Goal: Transaction & Acquisition: Purchase product/service

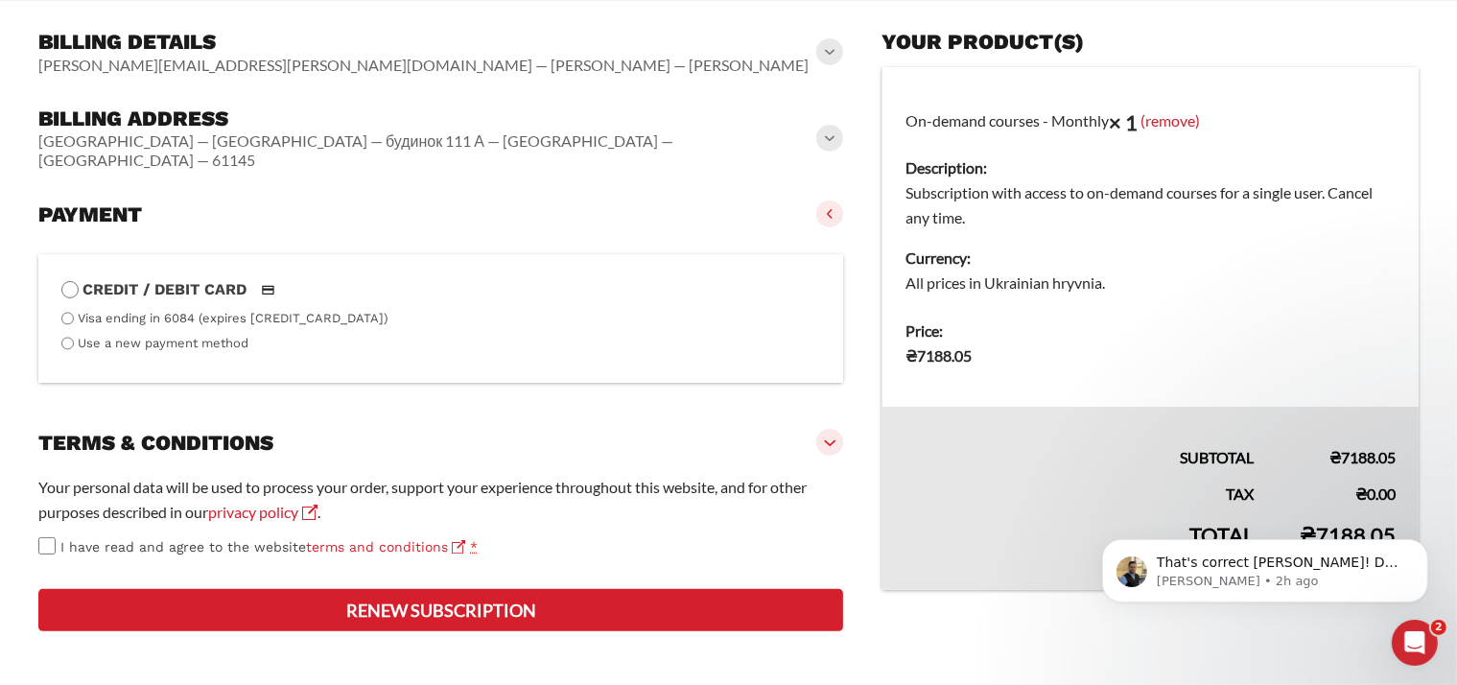
scroll to position [422, 0]
click at [413, 607] on button "Renew subscription" at bounding box center [440, 610] width 805 height 42
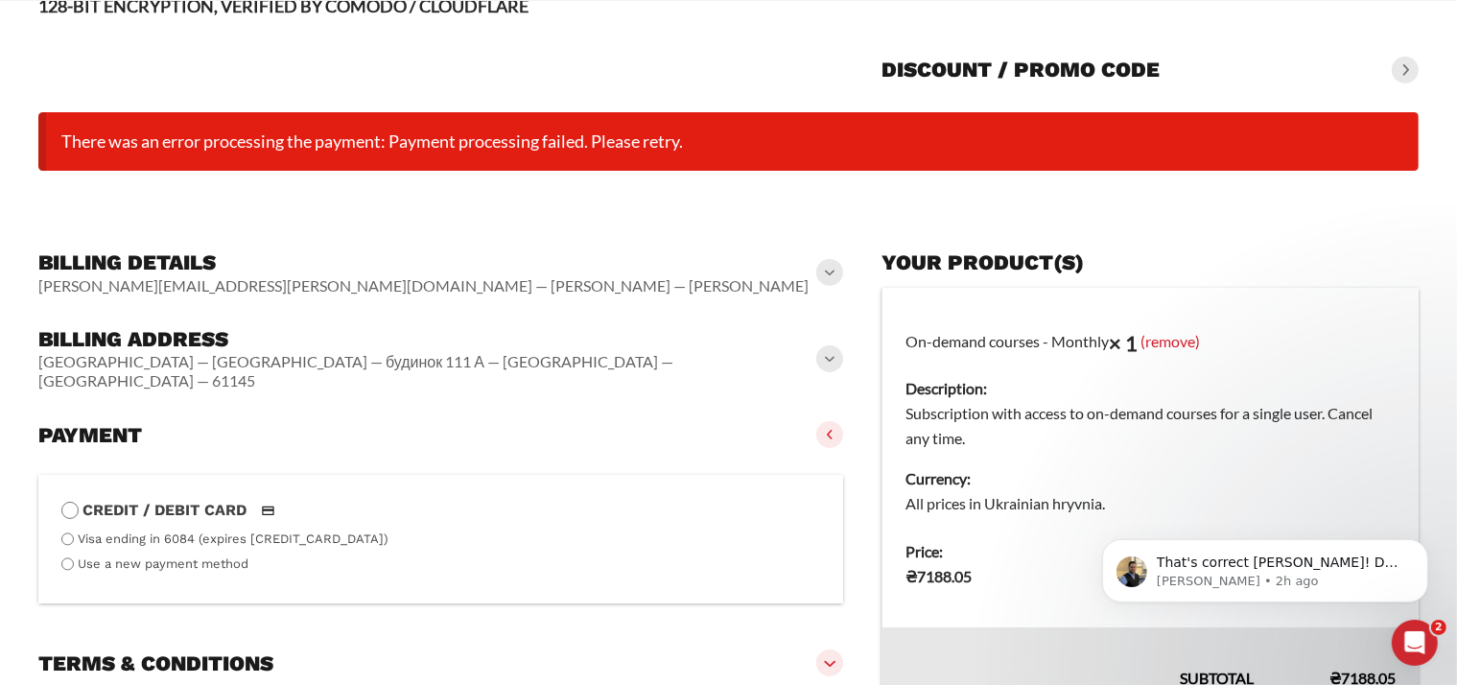
scroll to position [150, 0]
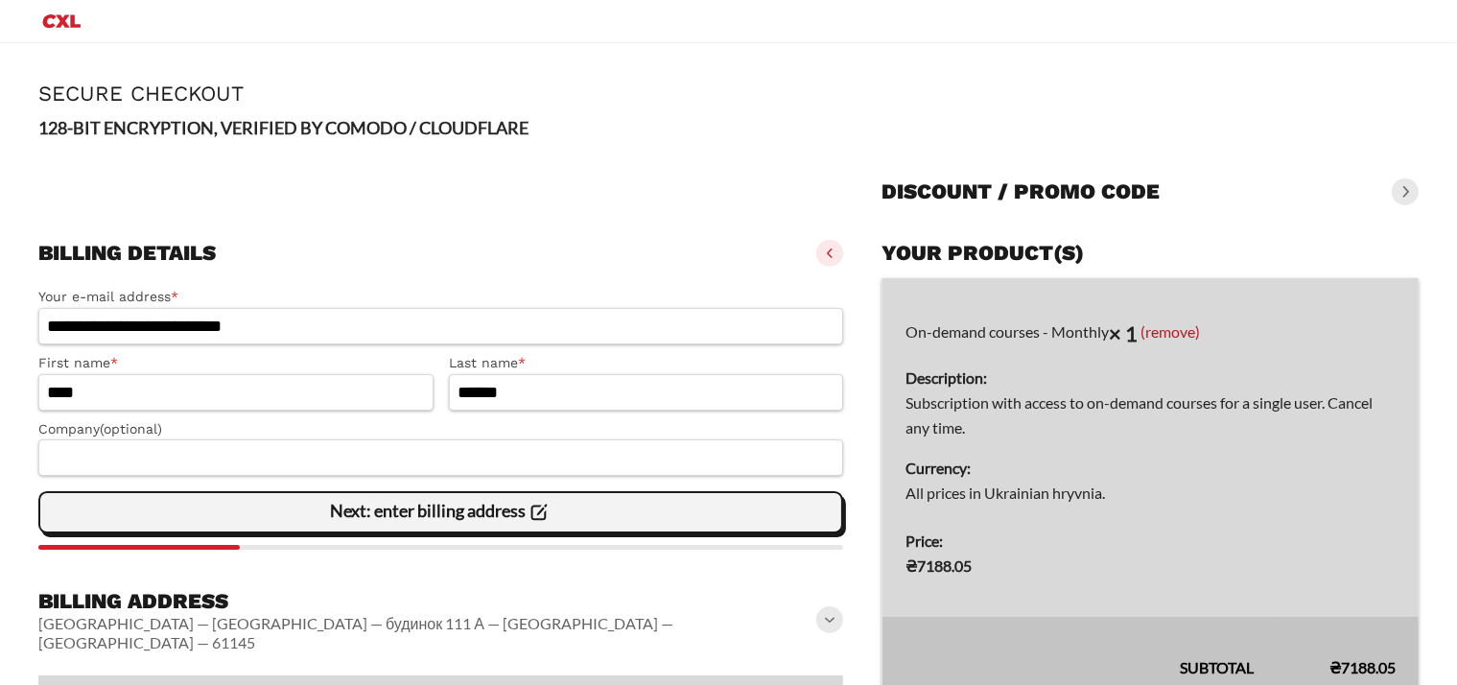
click at [0, 0] on slot "Next: enter billing address" at bounding box center [0, 0] width 0 height 0
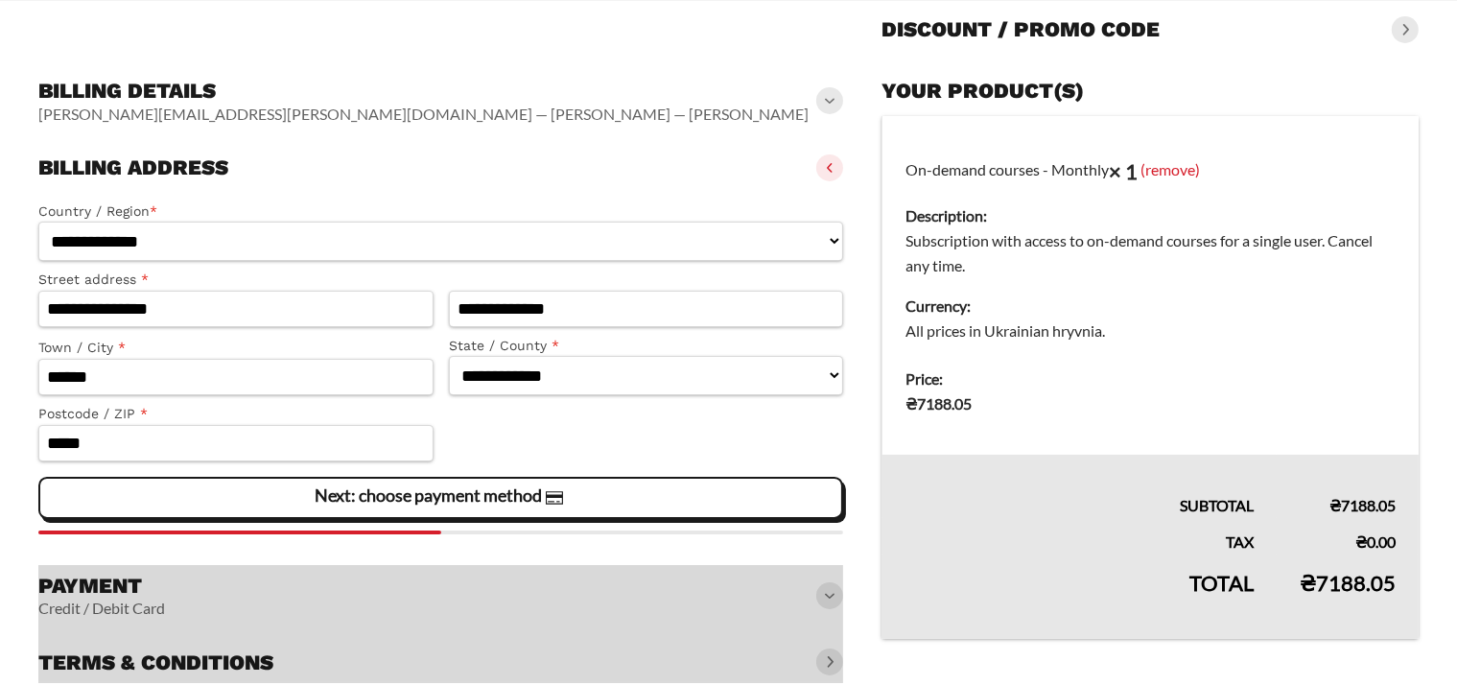
click at [0, 0] on slot "Next: choose payment method" at bounding box center [0, 0] width 0 height 0
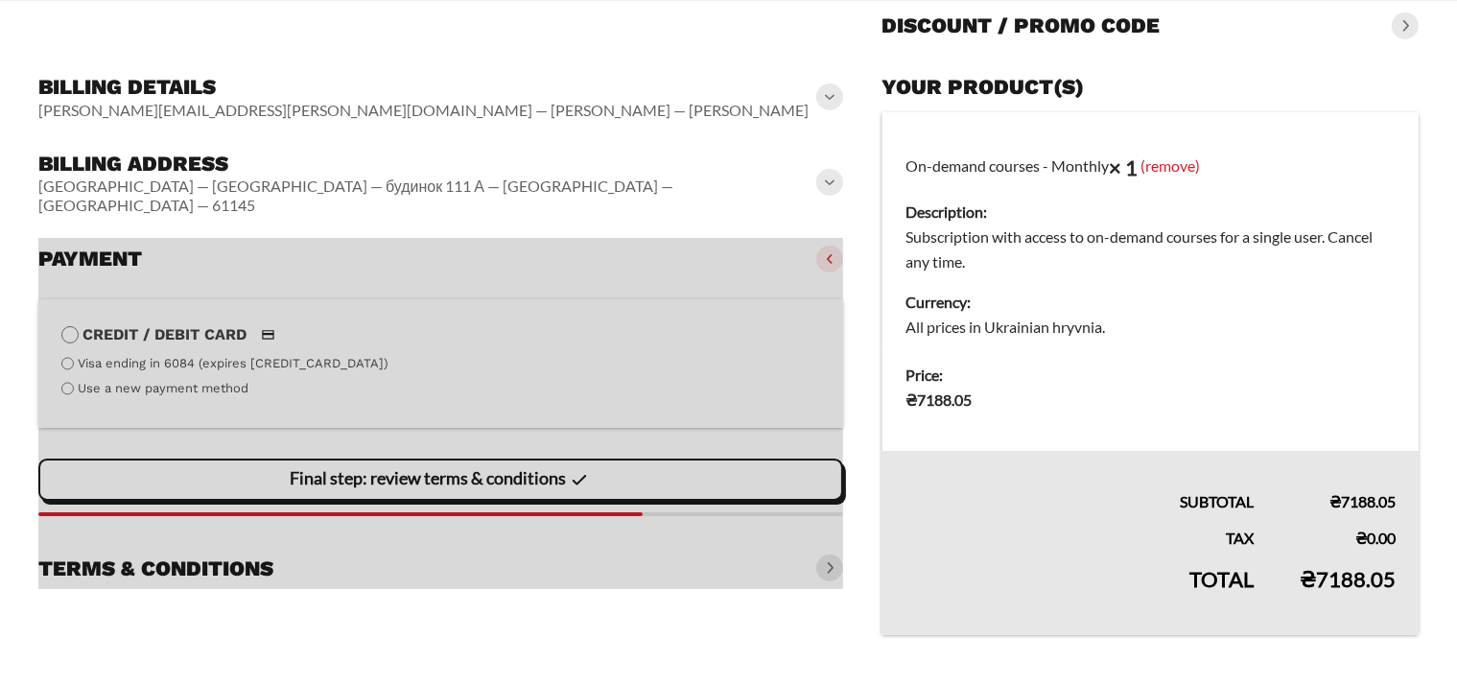
scroll to position [196, 0]
click at [401, 457] on div at bounding box center [440, 413] width 805 height 351
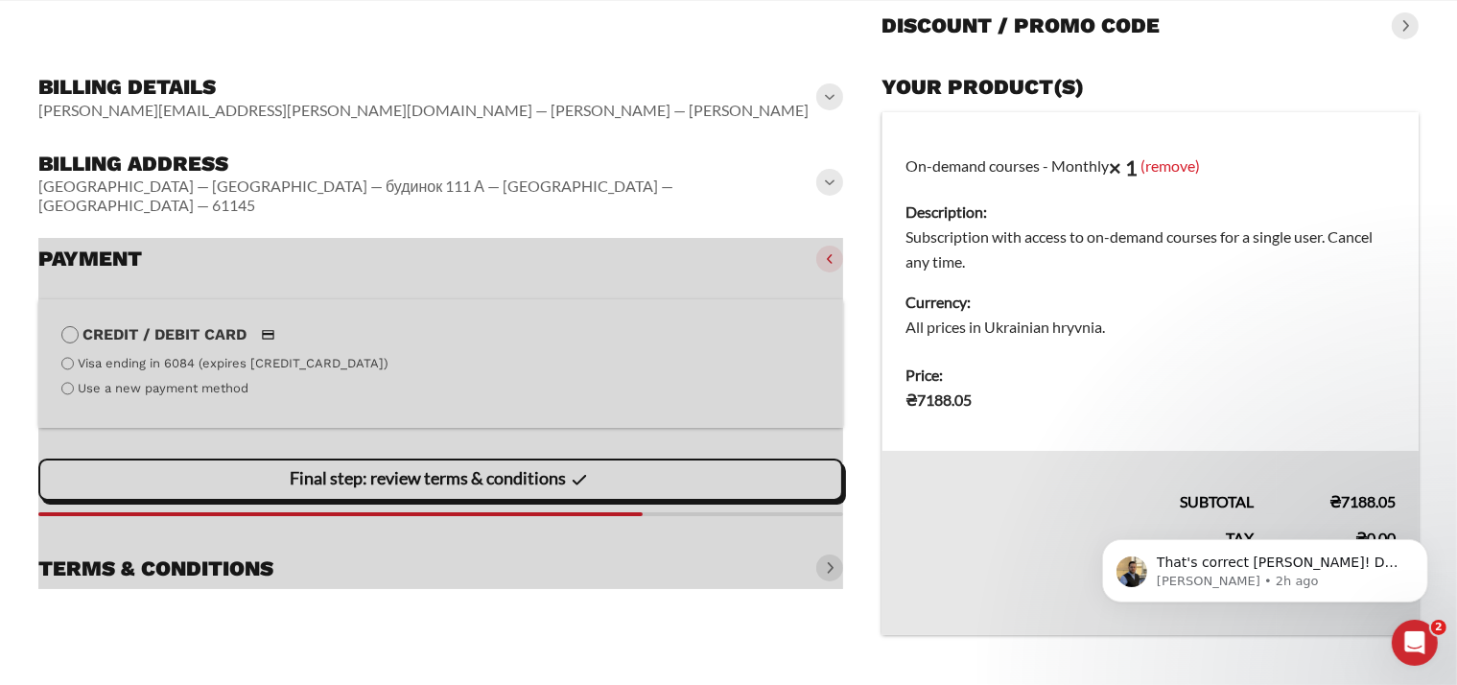
scroll to position [0, 0]
click at [421, 616] on div "**********" at bounding box center [440, 349] width 805 height 596
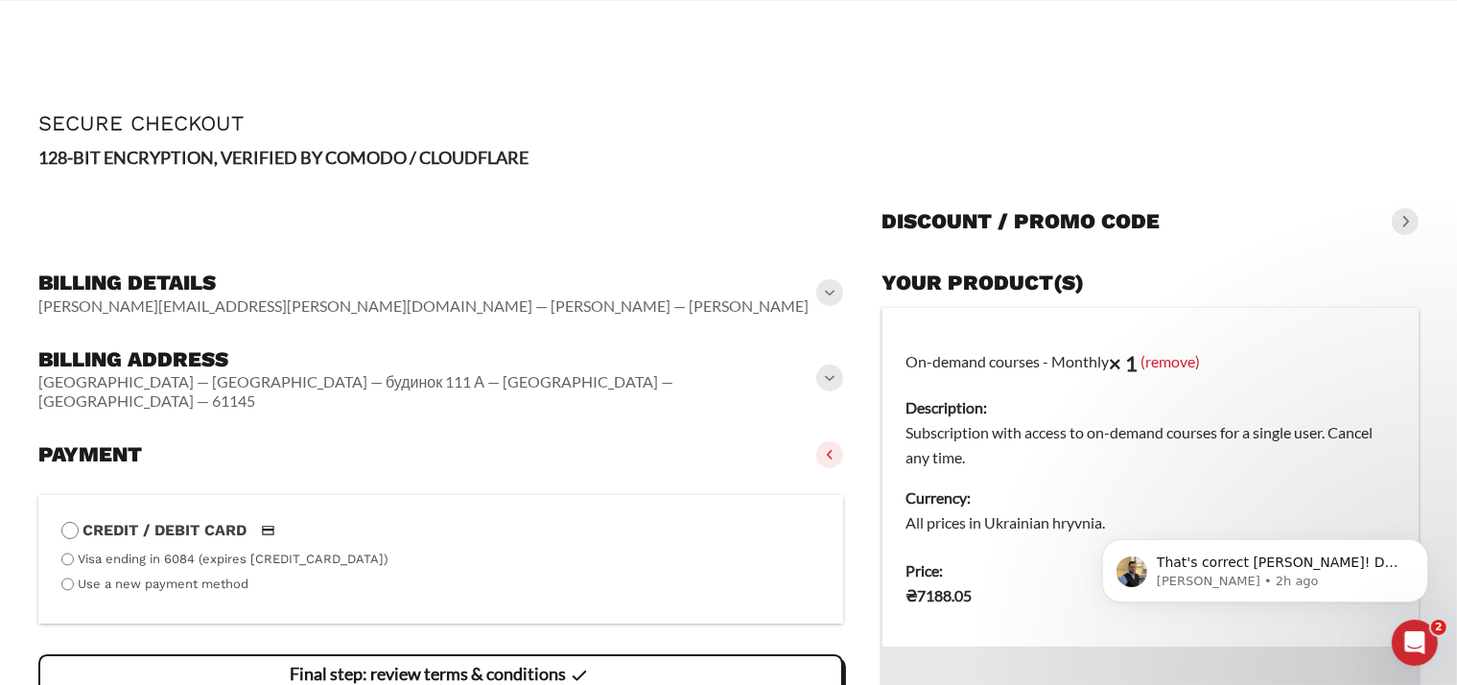
scroll to position [196, 0]
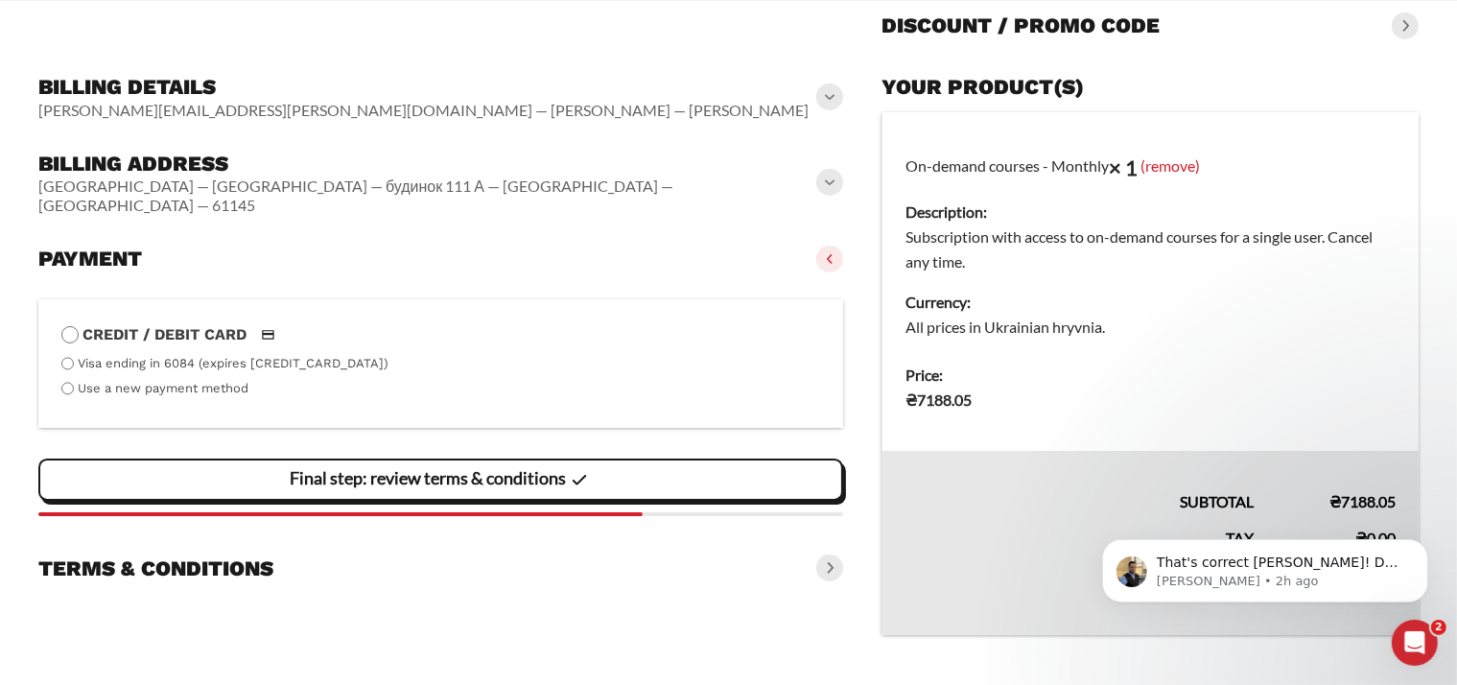
click at [0, 0] on slot "Final step: review terms & conditions" at bounding box center [0, 0] width 0 height 0
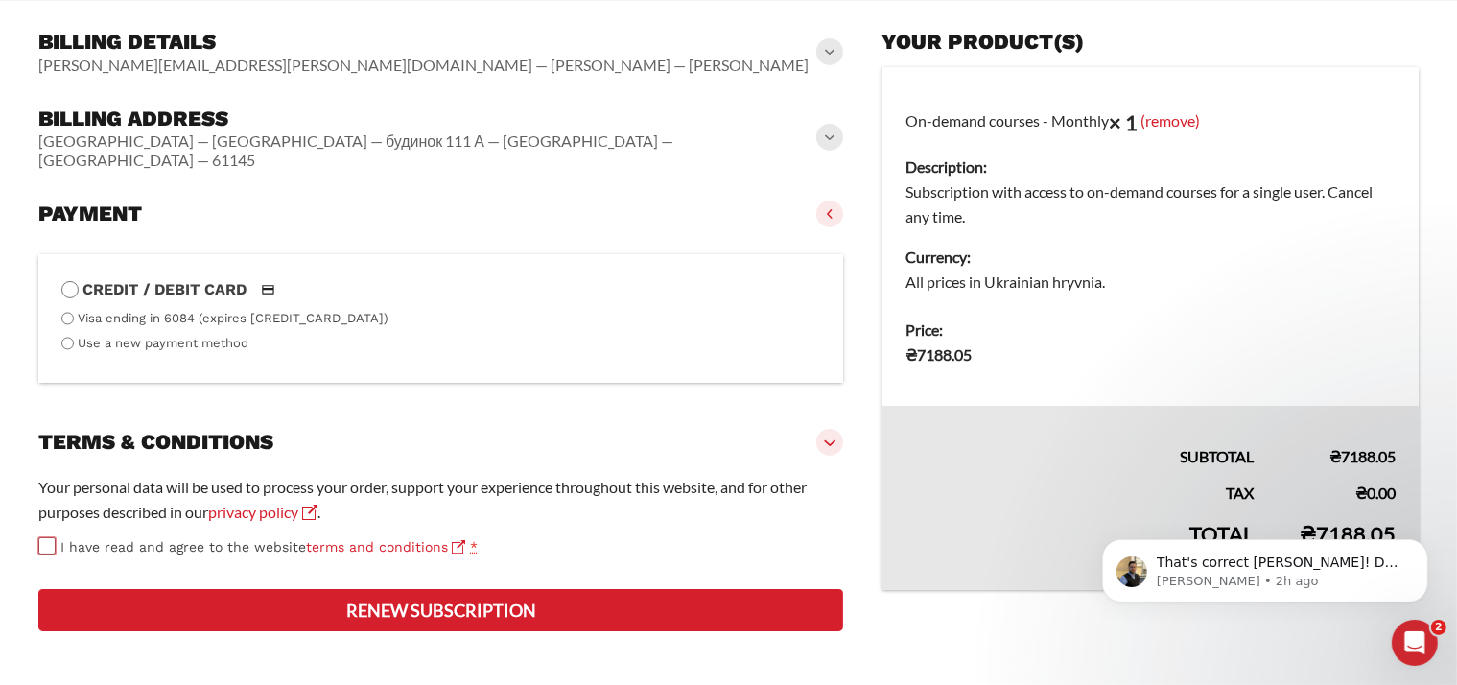
scroll to position [292, 0]
click at [466, 607] on button "Renew subscription" at bounding box center [440, 610] width 805 height 42
click at [557, 610] on button "Renew subscription" at bounding box center [440, 610] width 805 height 42
click at [403, 613] on button "Renew subscription" at bounding box center [440, 610] width 805 height 42
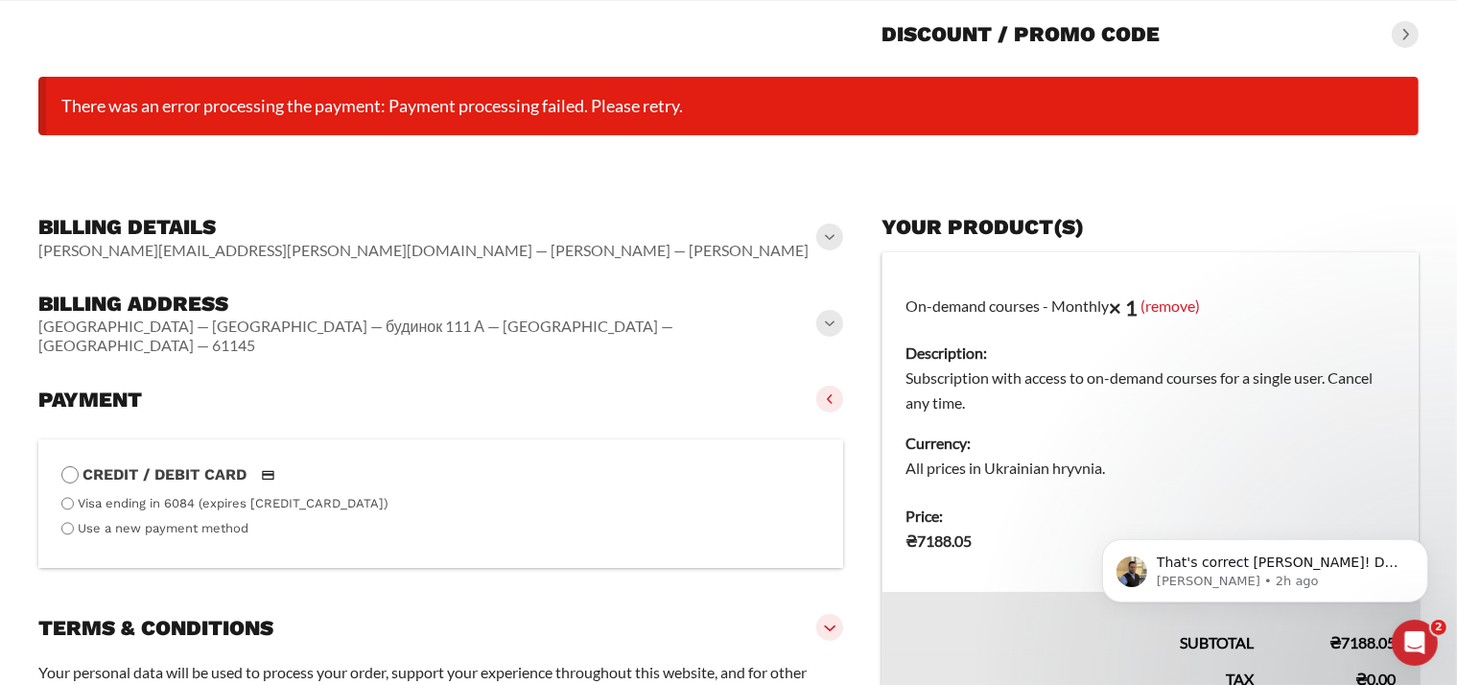
scroll to position [150, 0]
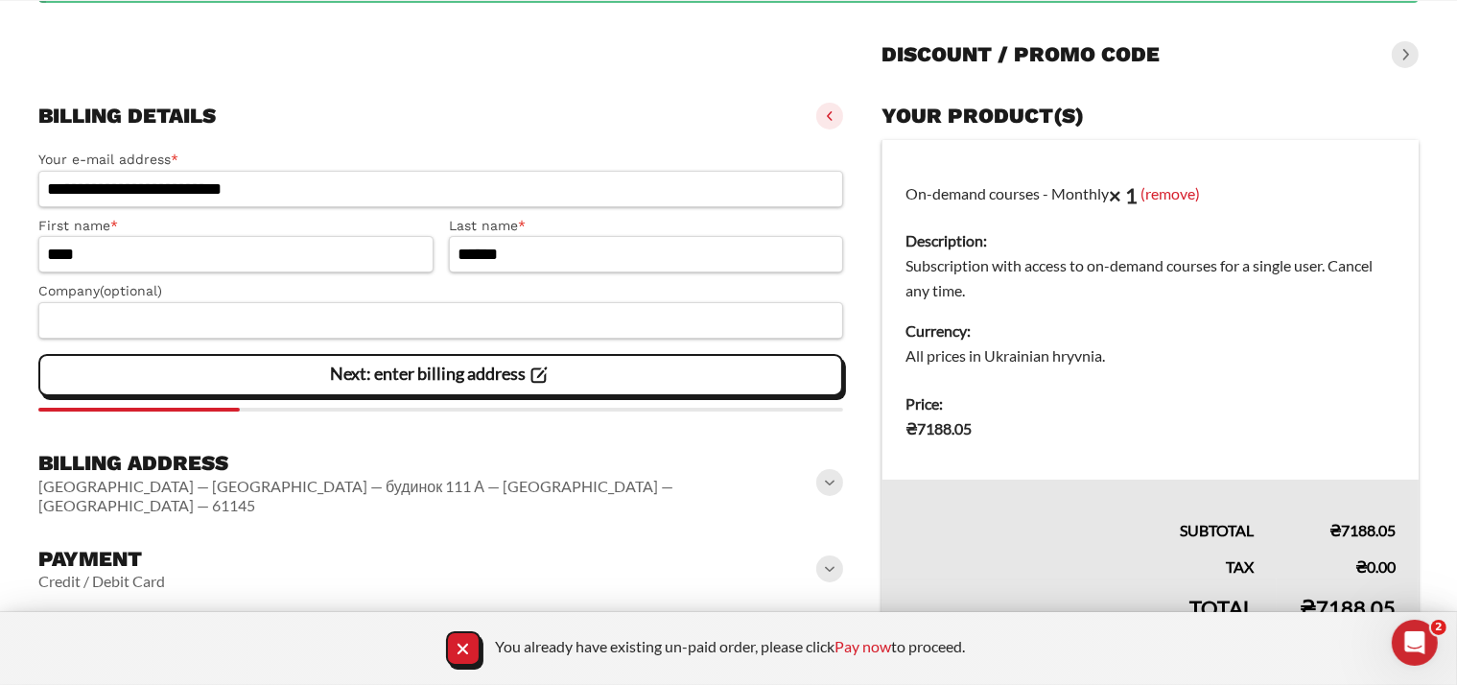
scroll to position [272, 0]
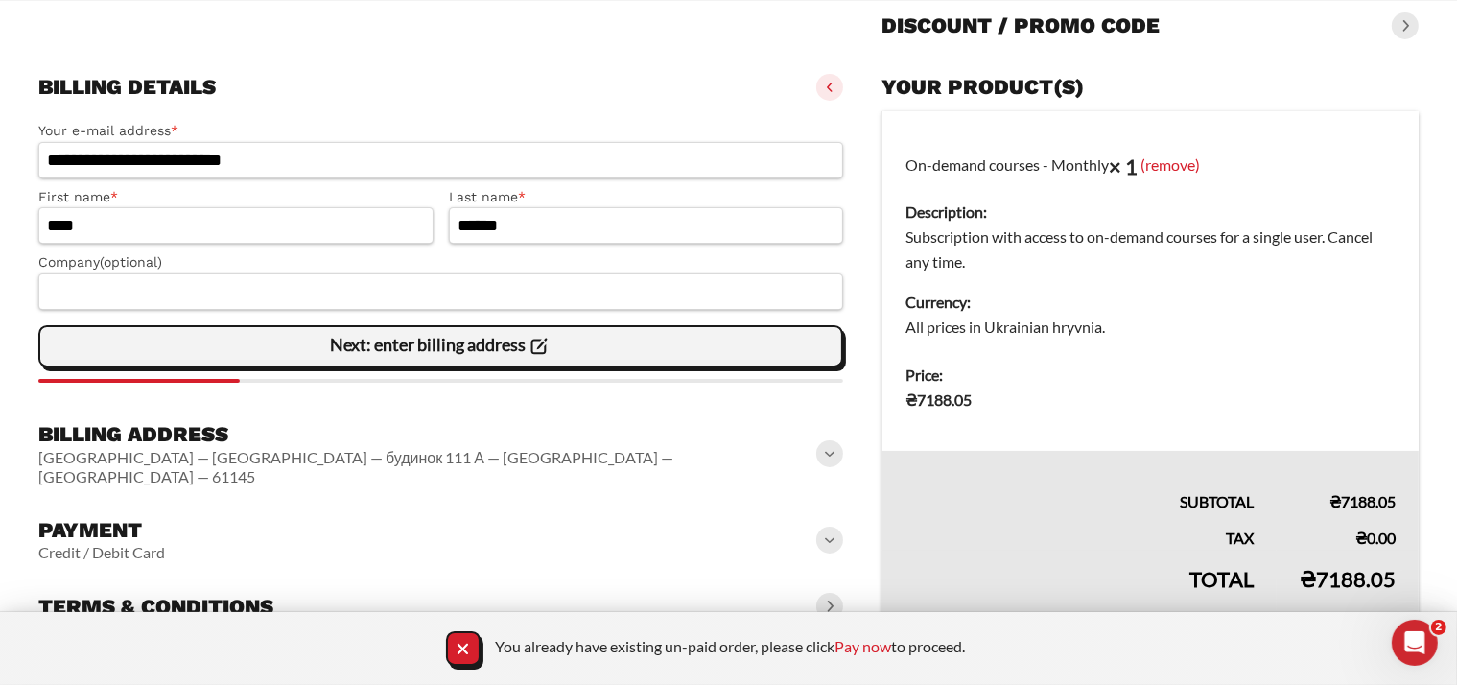
click at [0, 0] on slot "Next: enter billing address" at bounding box center [0, 0] width 0 height 0
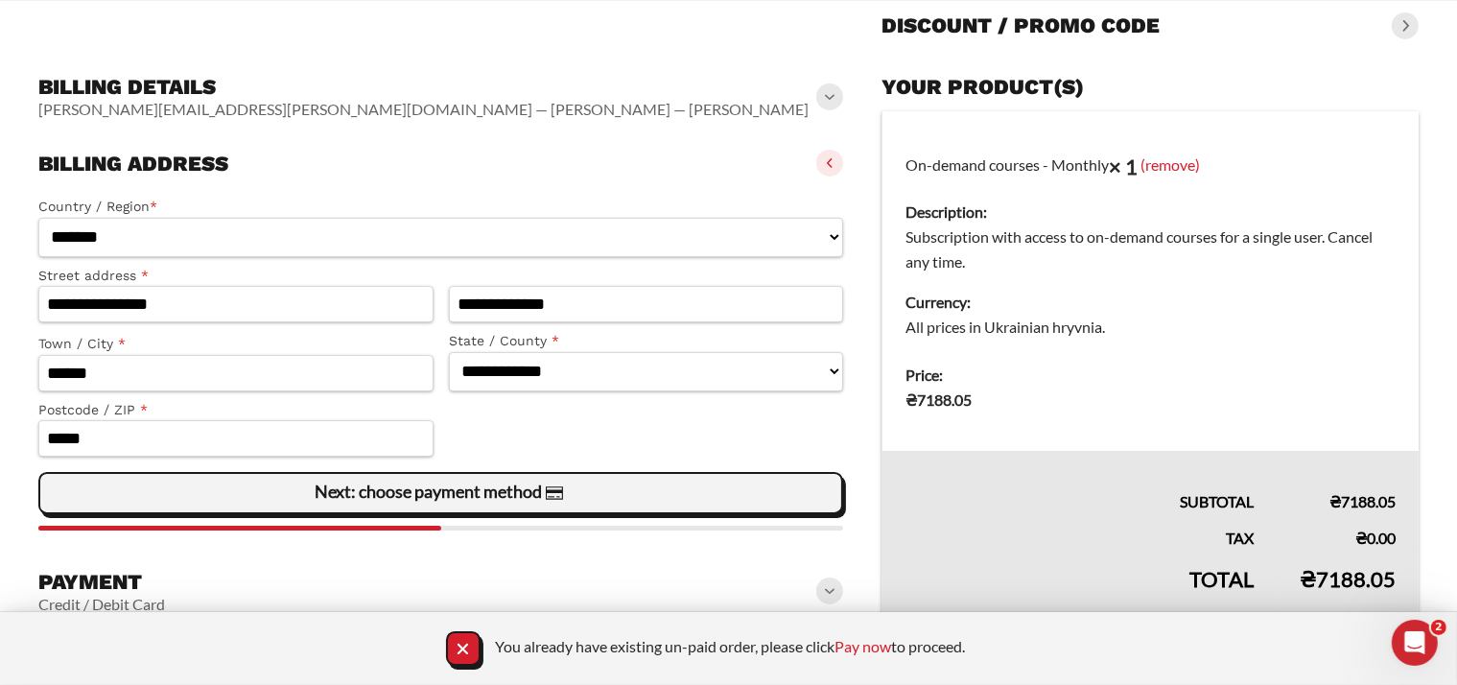
click at [0, 0] on slot "Next: choose payment method" at bounding box center [0, 0] width 0 height 0
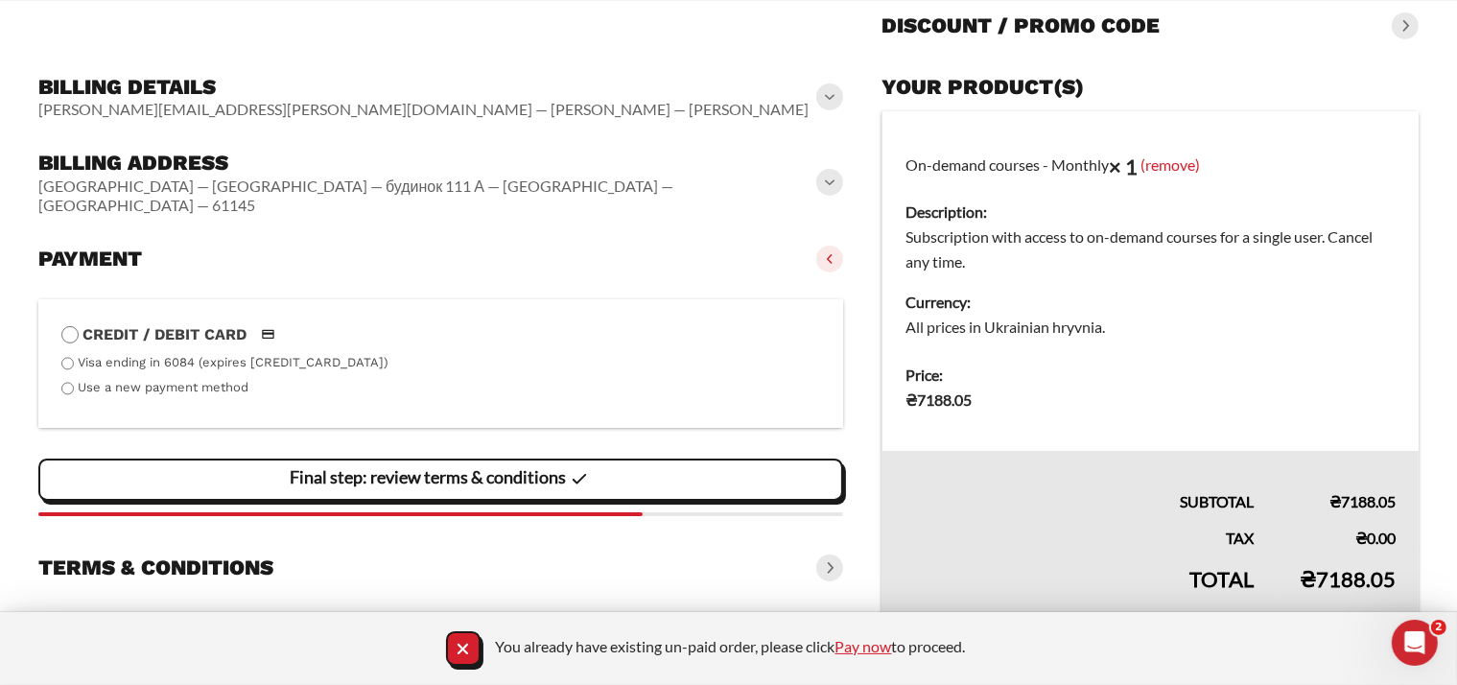
click at [860, 645] on link "Pay now" at bounding box center [863, 646] width 57 height 18
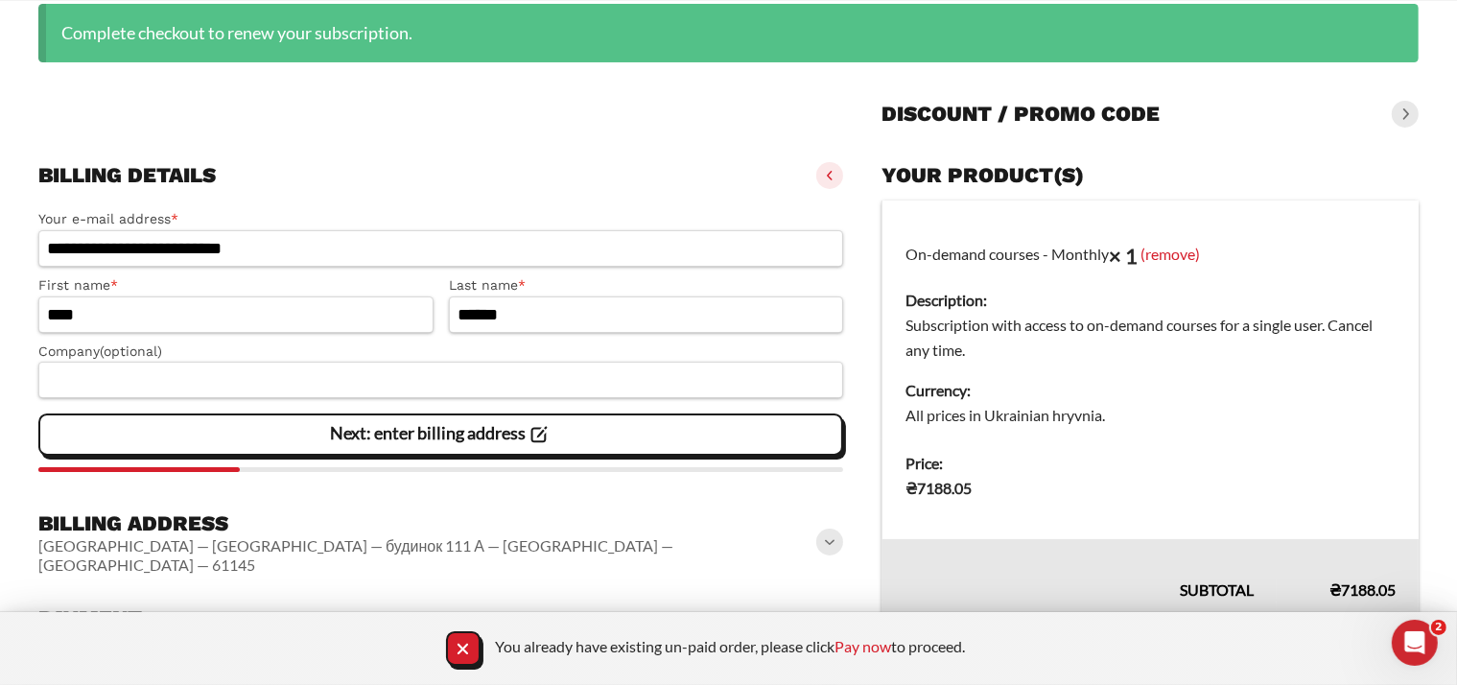
scroll to position [288, 0]
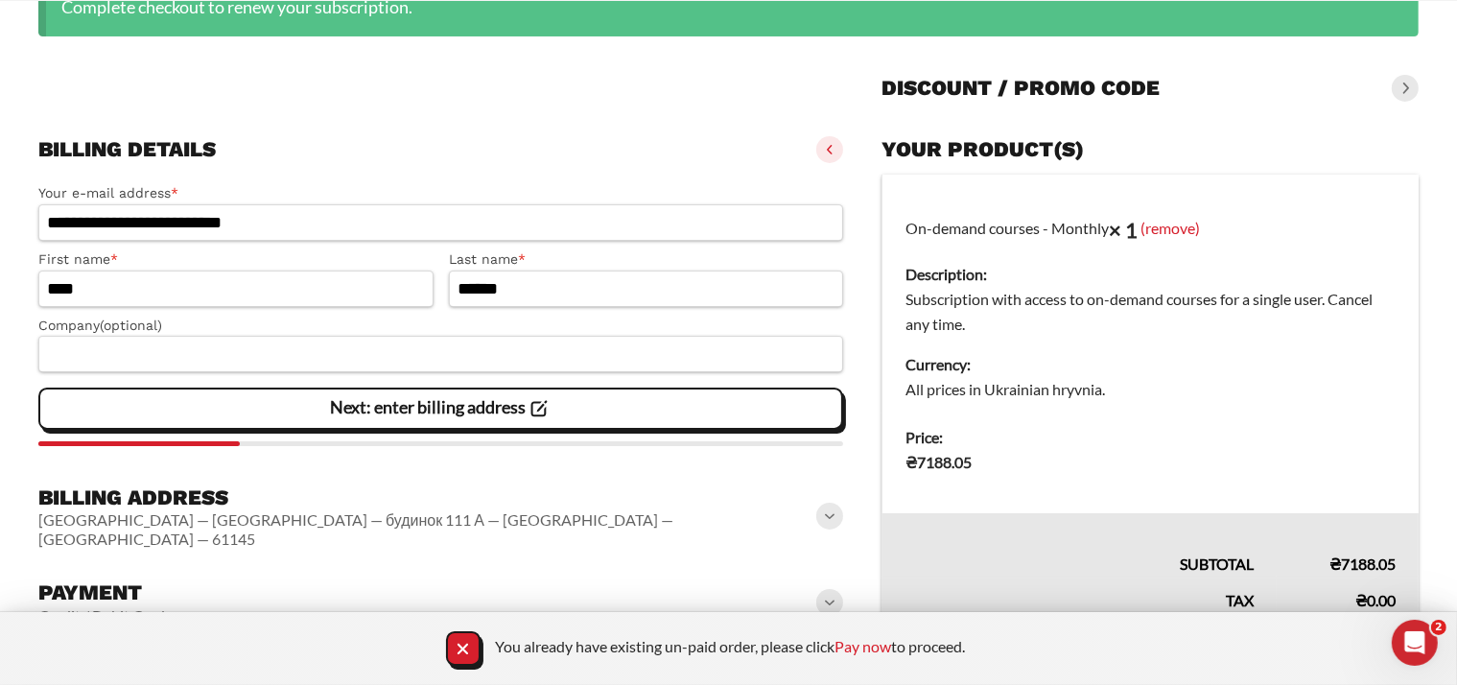
click at [0, 0] on slot "Next: enter billing address" at bounding box center [0, 0] width 0 height 0
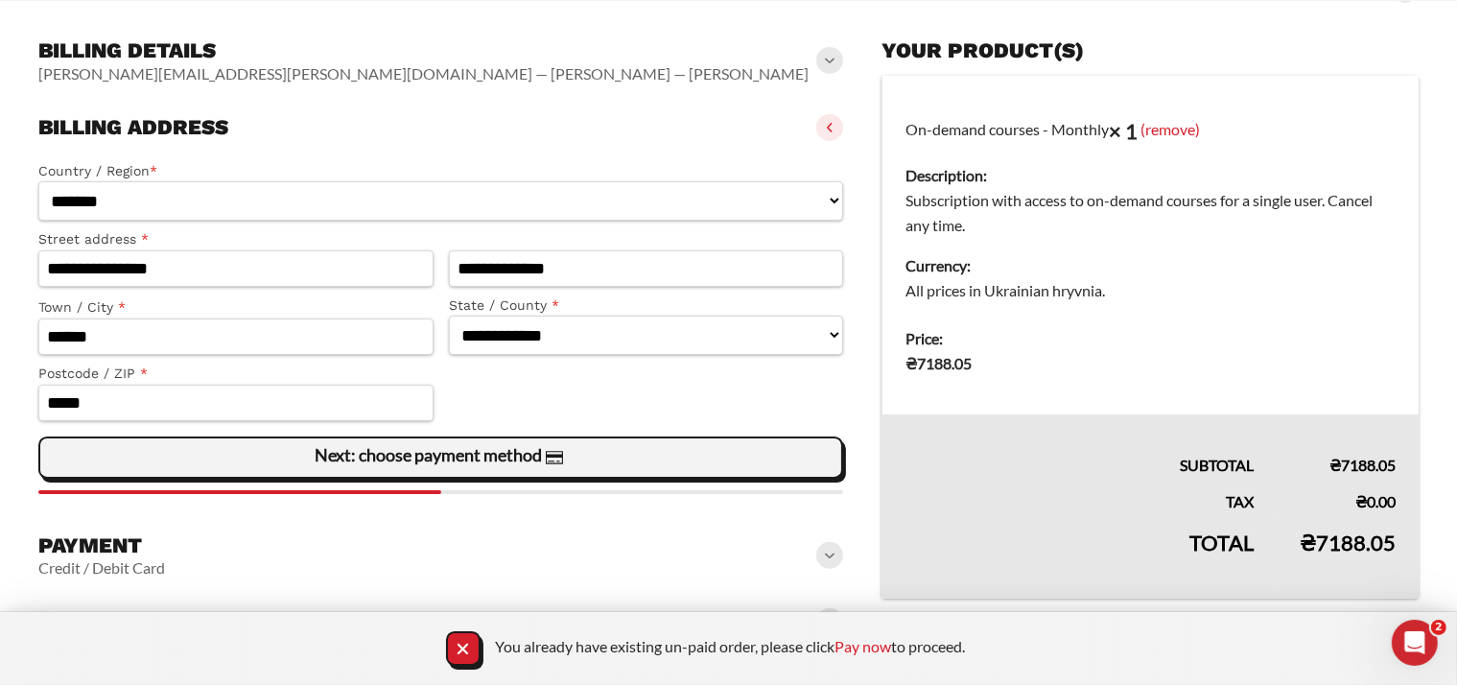
click at [0, 0] on slot "Next: choose payment method" at bounding box center [0, 0] width 0 height 0
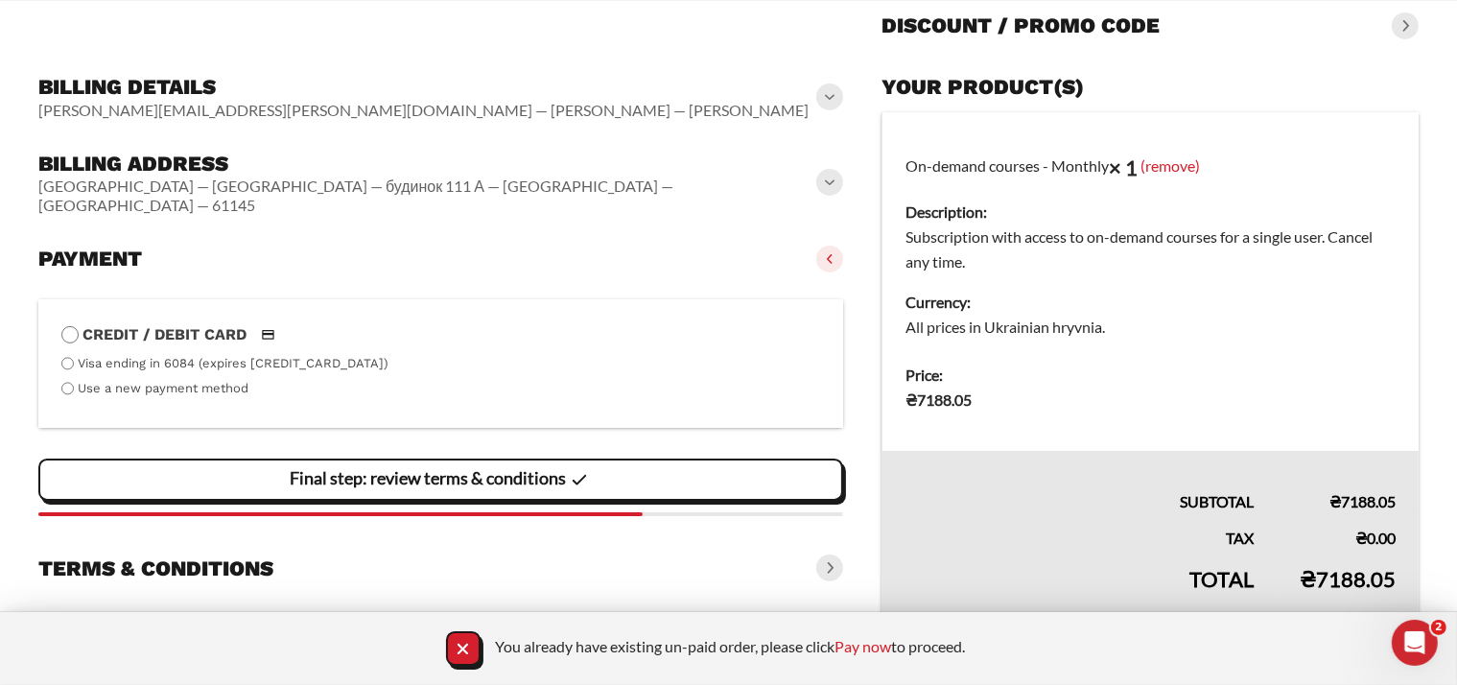
click at [0, 0] on slot "Final step: review terms & conditions" at bounding box center [0, 0] width 0 height 0
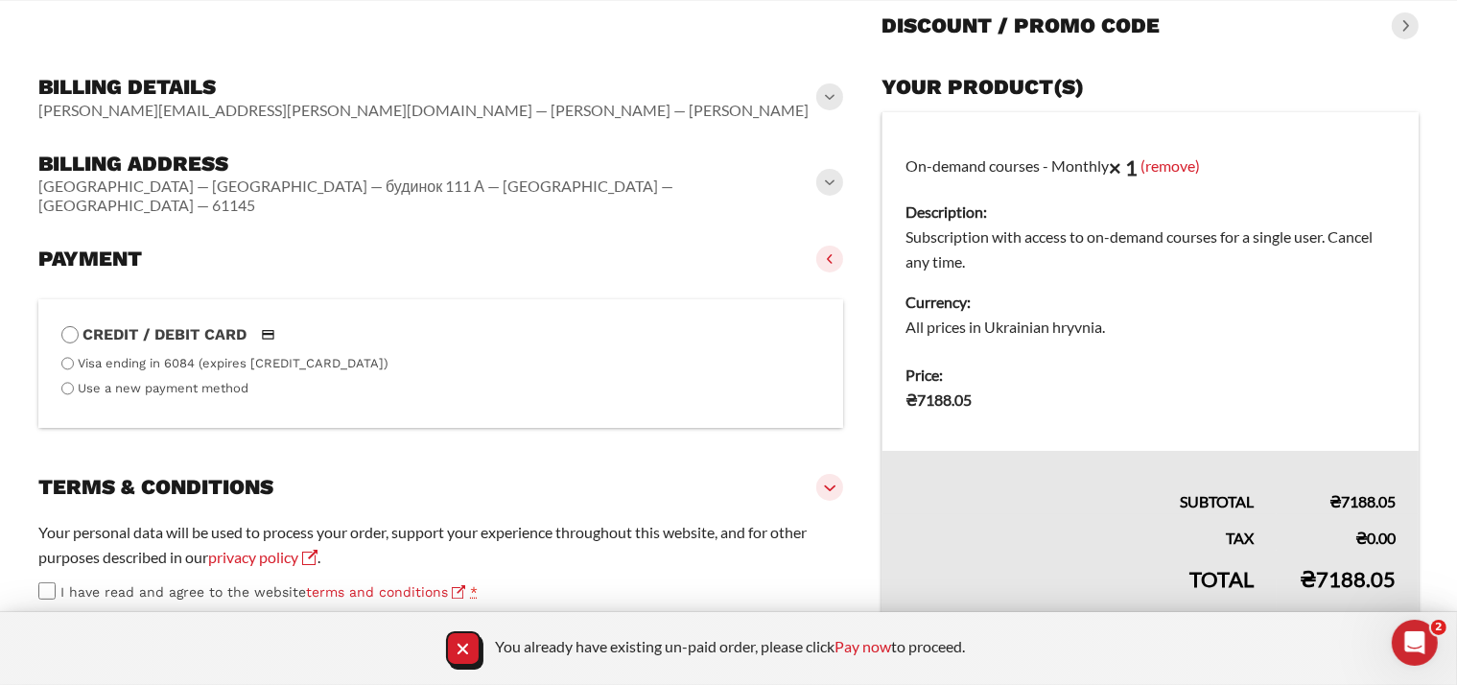
scroll to position [376, 0]
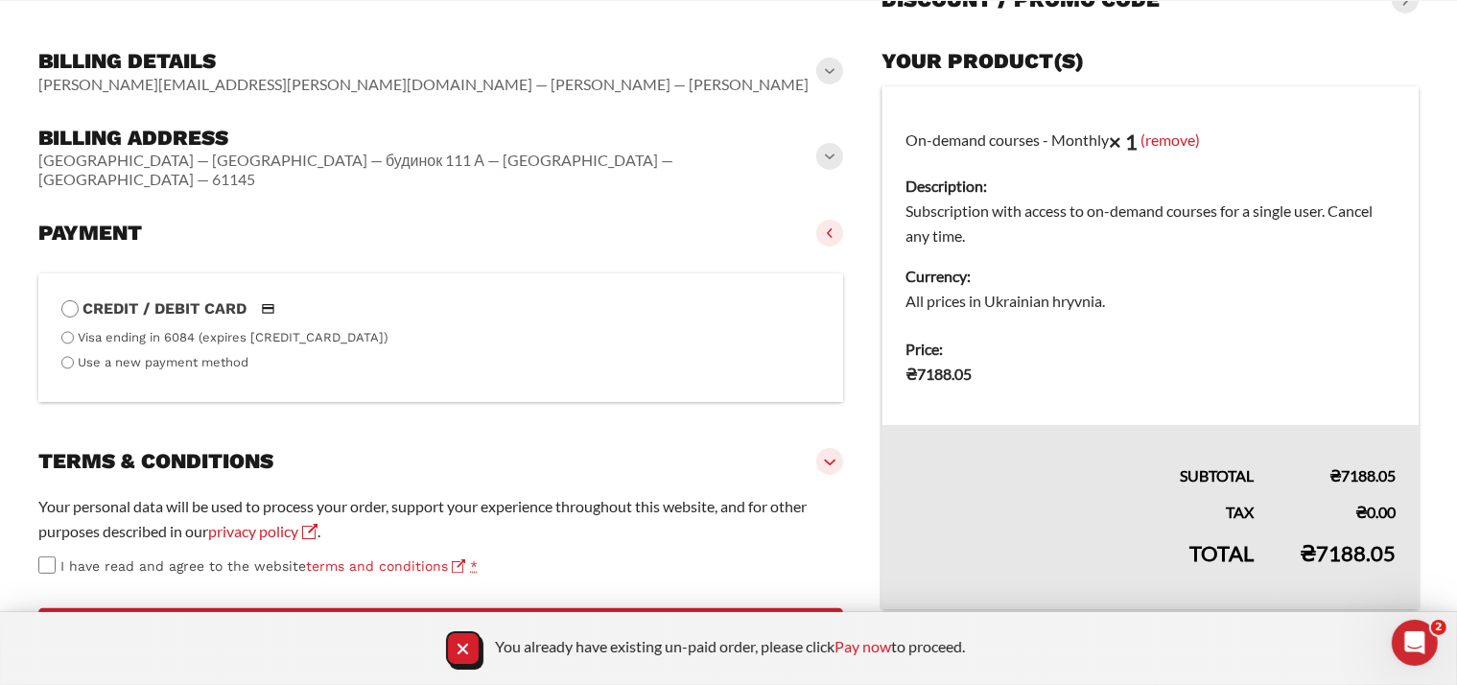
click at [54, 534] on div "Your personal data will be used to process your order, support your experience …" at bounding box center [440, 535] width 805 height 83
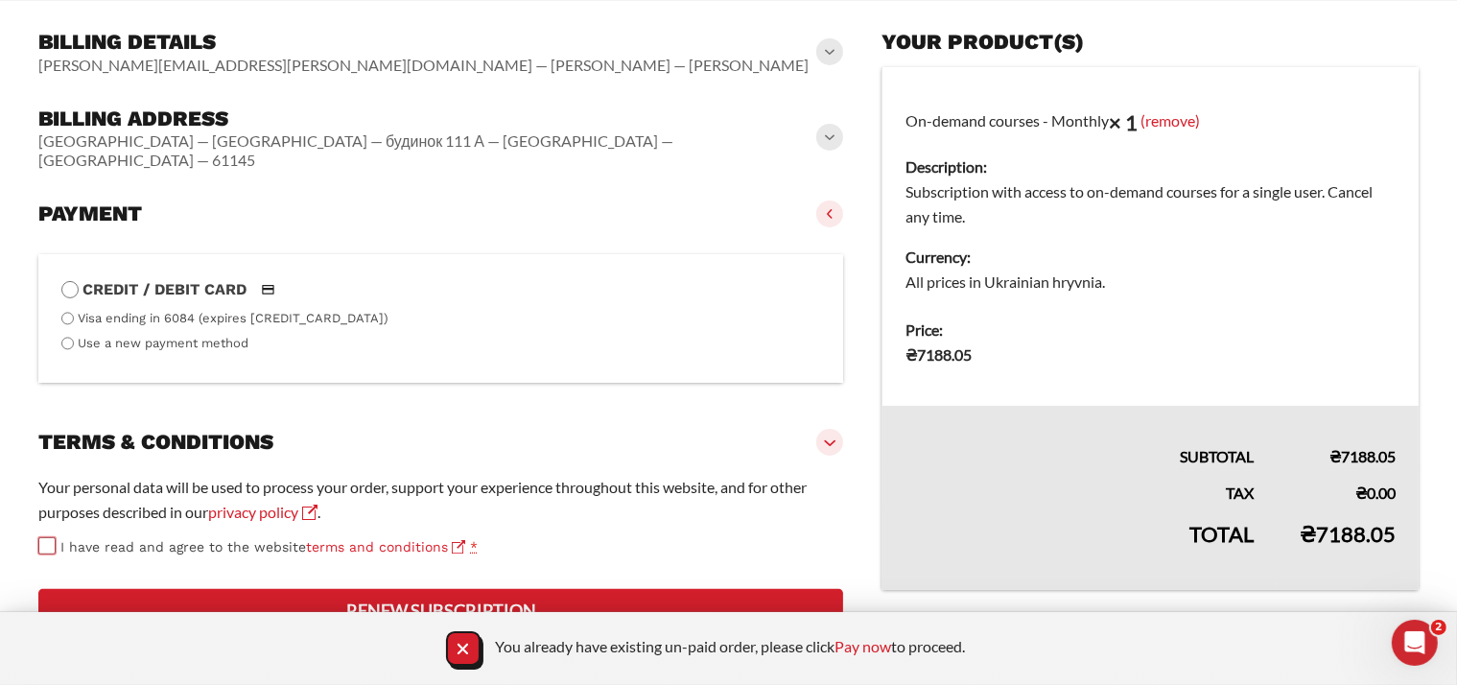
scroll to position [445, 0]
click at [459, 649] on icon "Close Notification" at bounding box center [463, 648] width 11 height 11
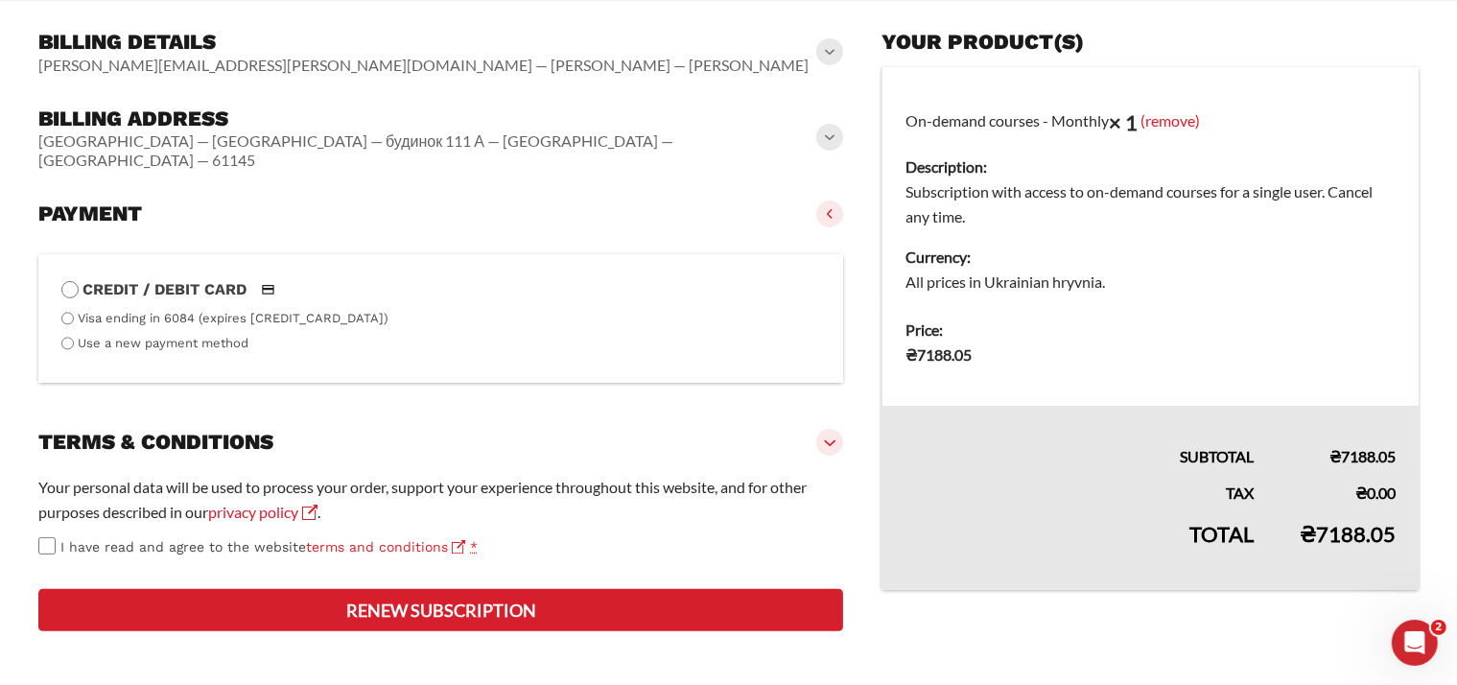
click at [473, 606] on button "Renew subscription" at bounding box center [440, 610] width 805 height 42
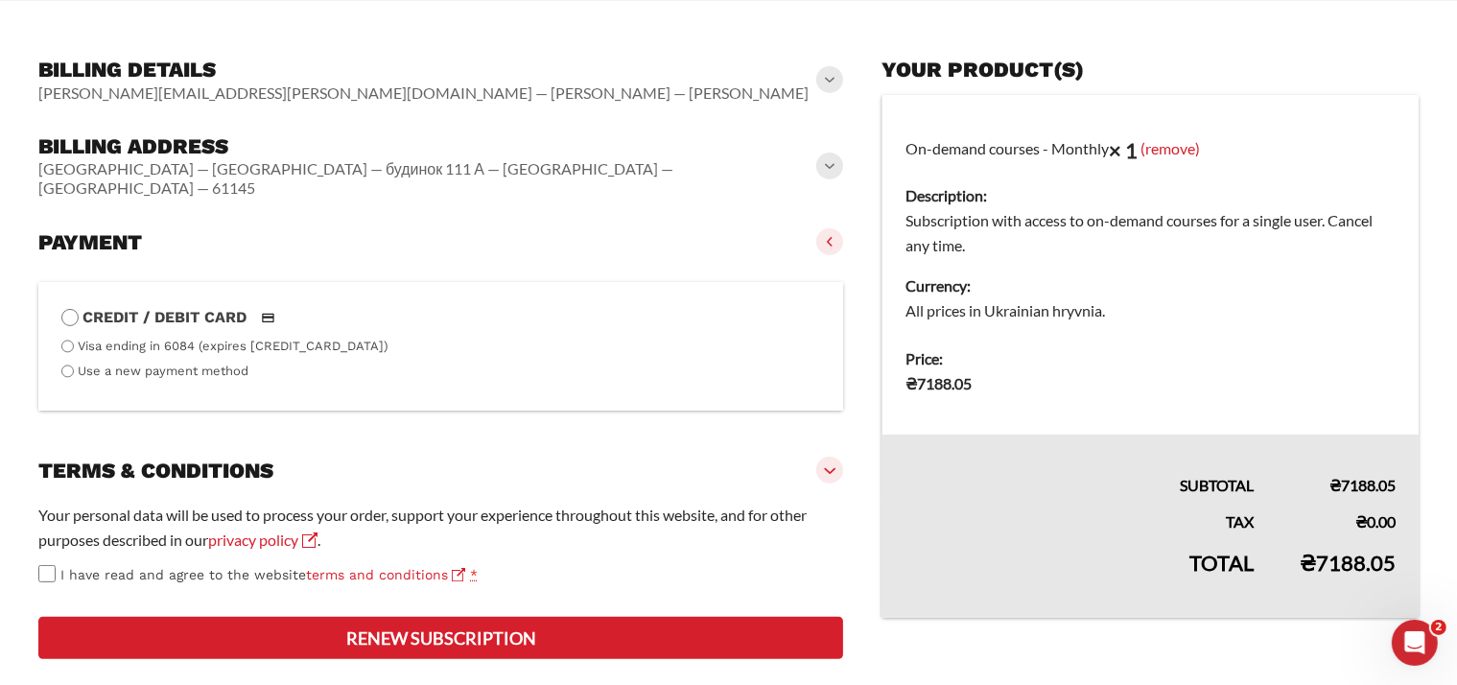
scroll to position [150, 0]
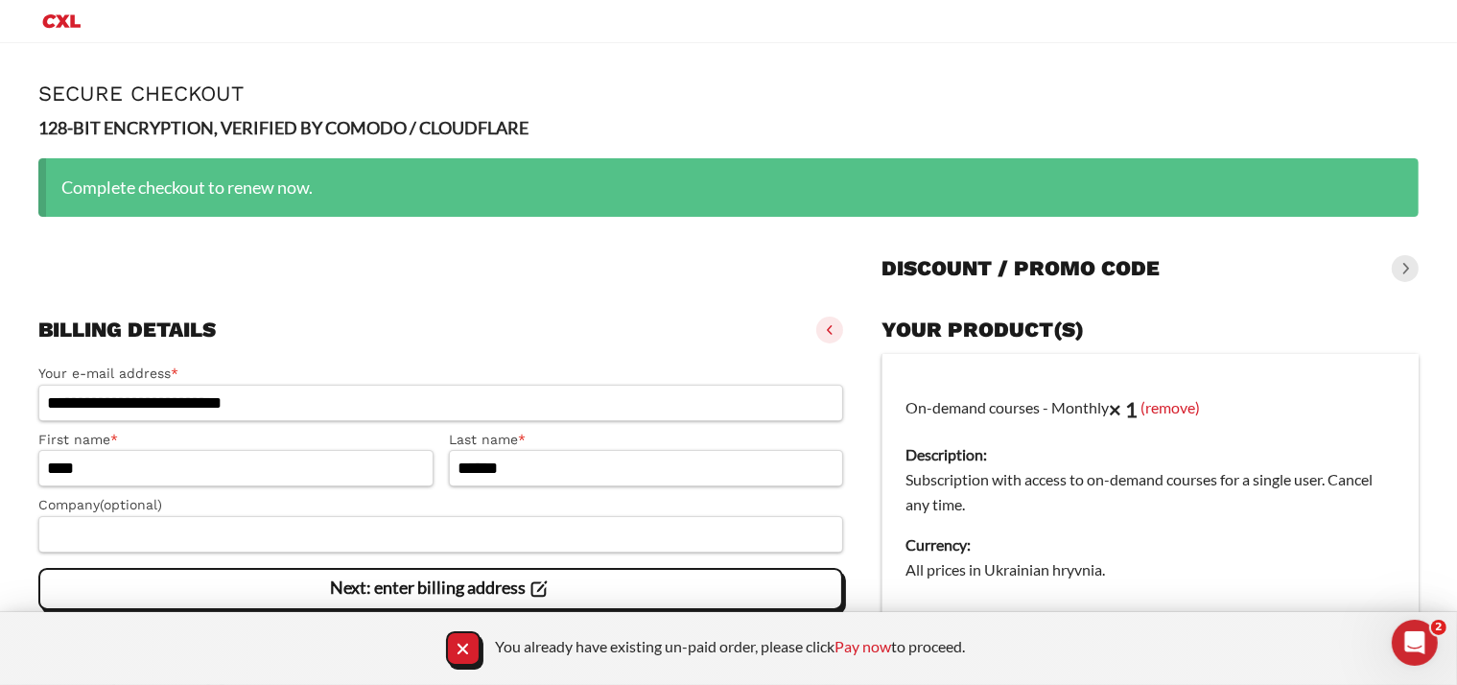
click at [450, 645] on icon "Close Notification" at bounding box center [463, 649] width 26 height 26
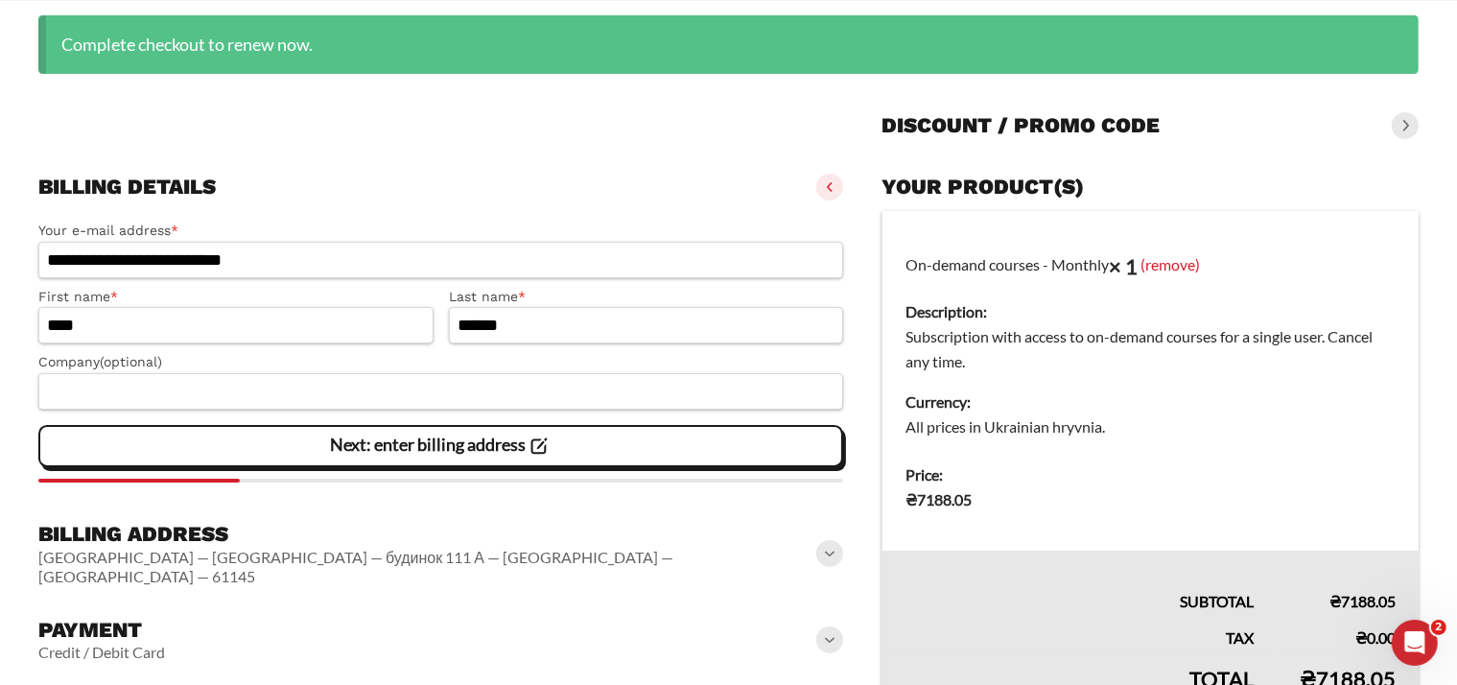
scroll to position [272, 0]
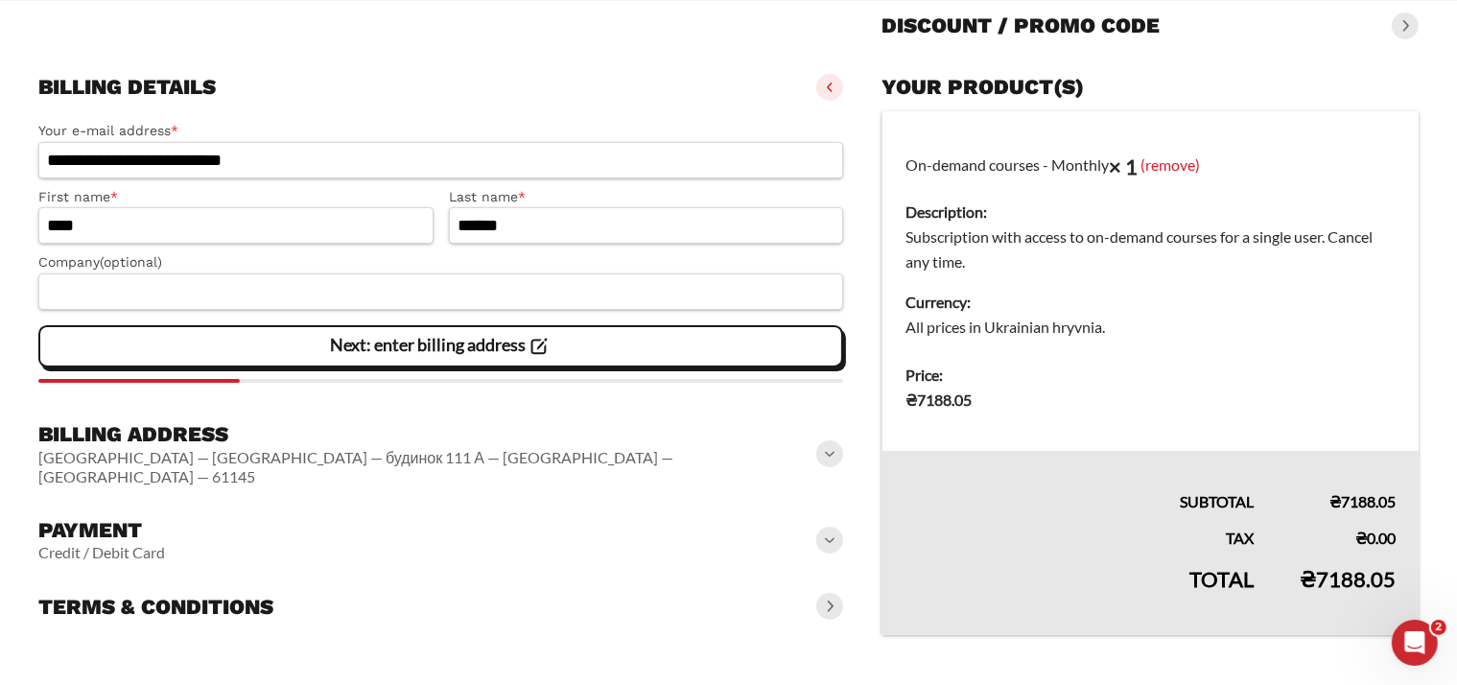
click at [0, 0] on slot "Next: enter billing address" at bounding box center [0, 0] width 0 height 0
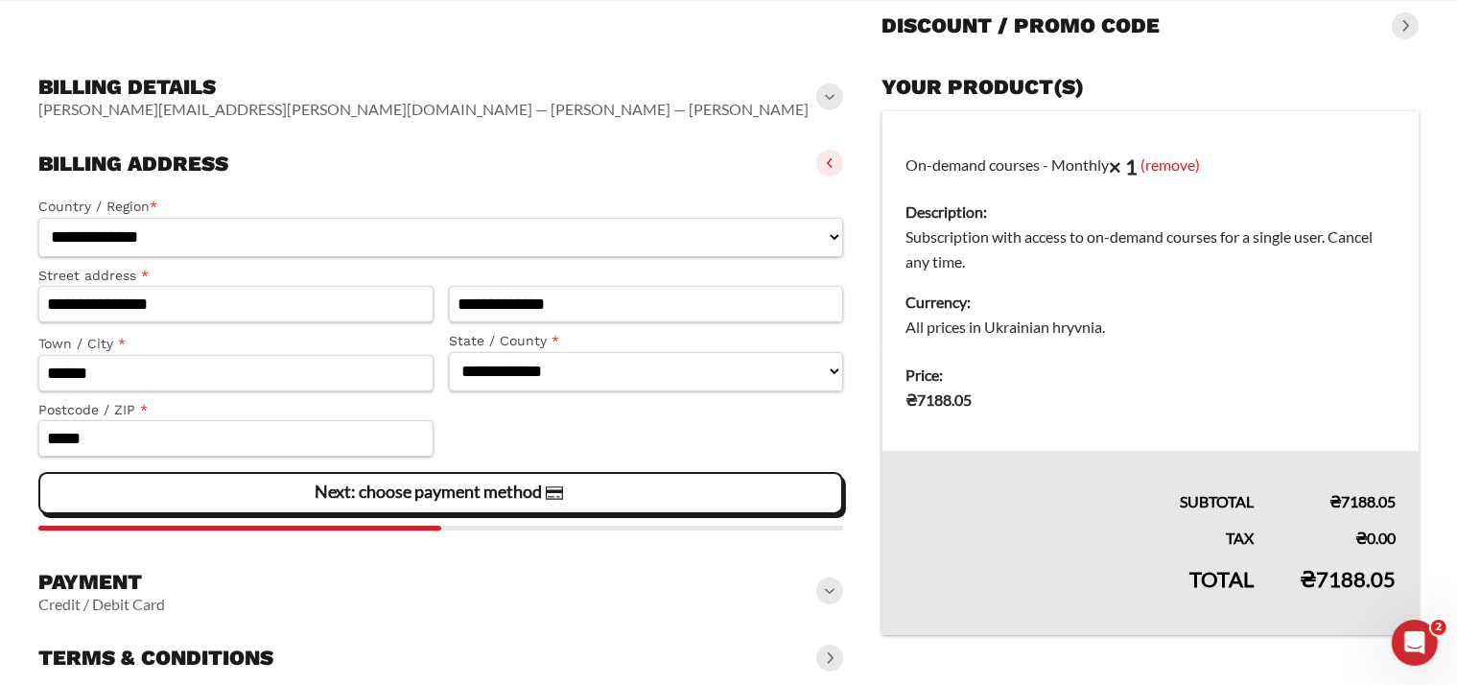
scroll to position [310, 0]
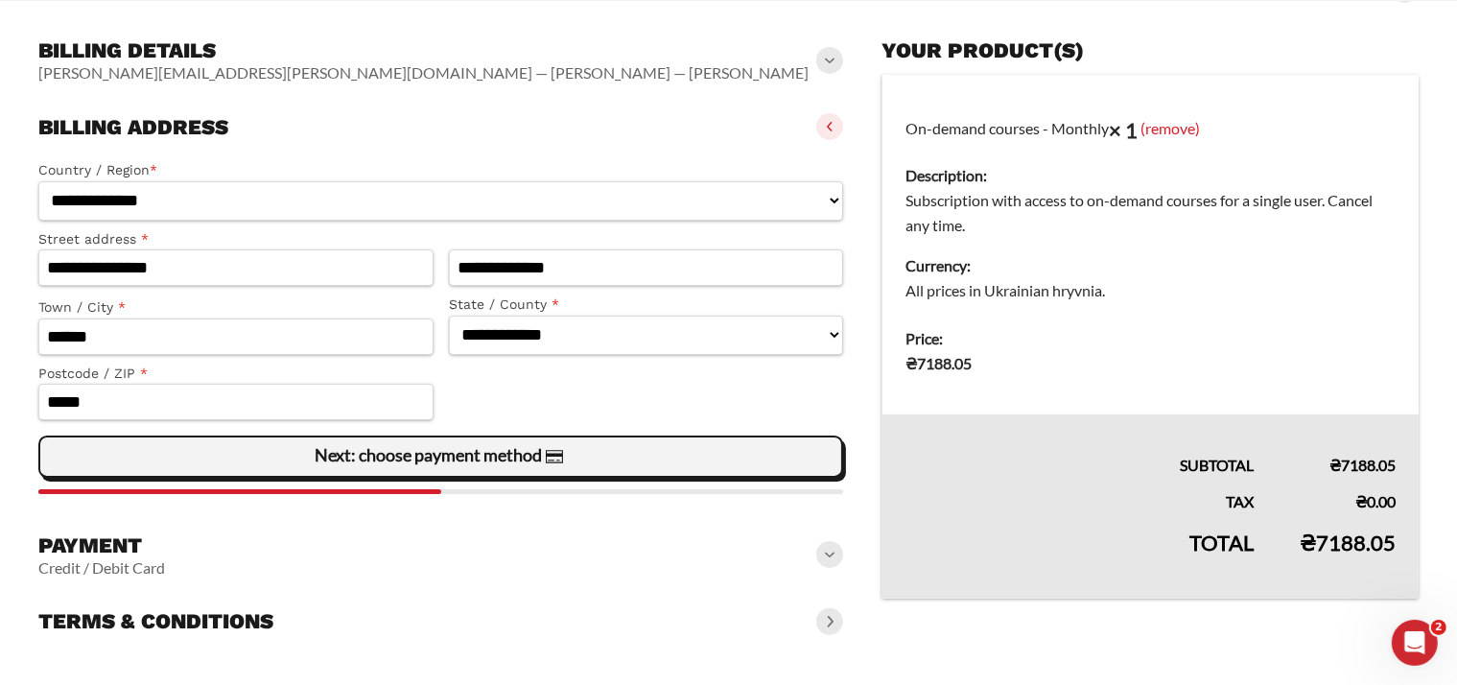
click at [0, 0] on slot "Next: choose payment method" at bounding box center [0, 0] width 0 height 0
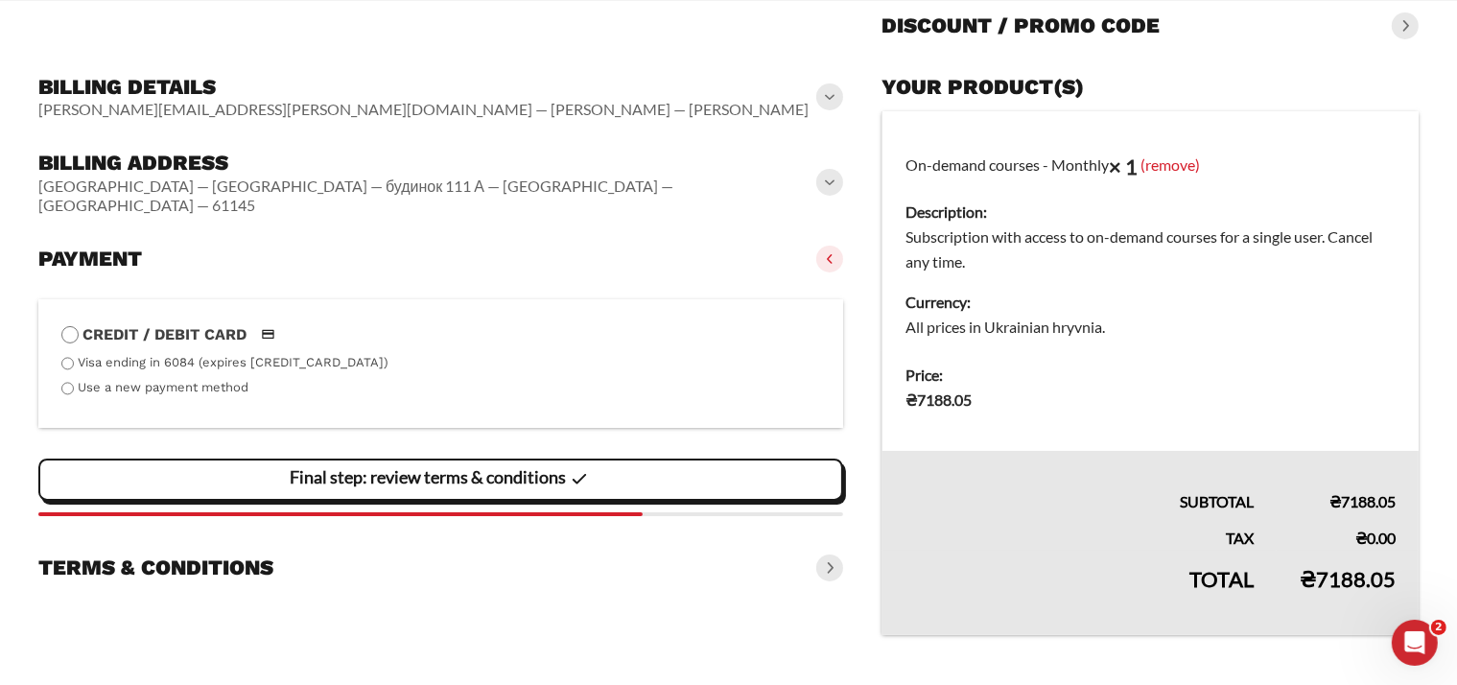
click at [0, 0] on slot "Final step: review terms & conditions" at bounding box center [0, 0] width 0 height 0
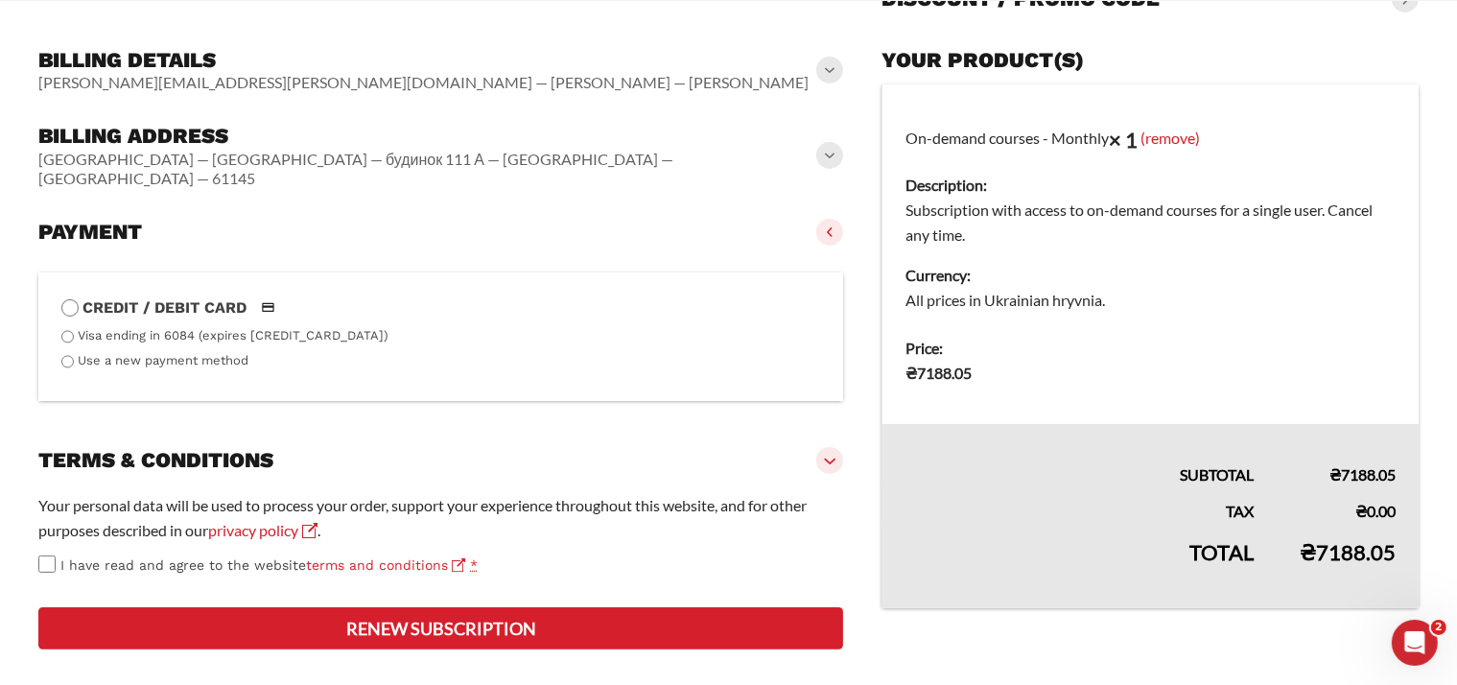
scroll to position [367, 0]
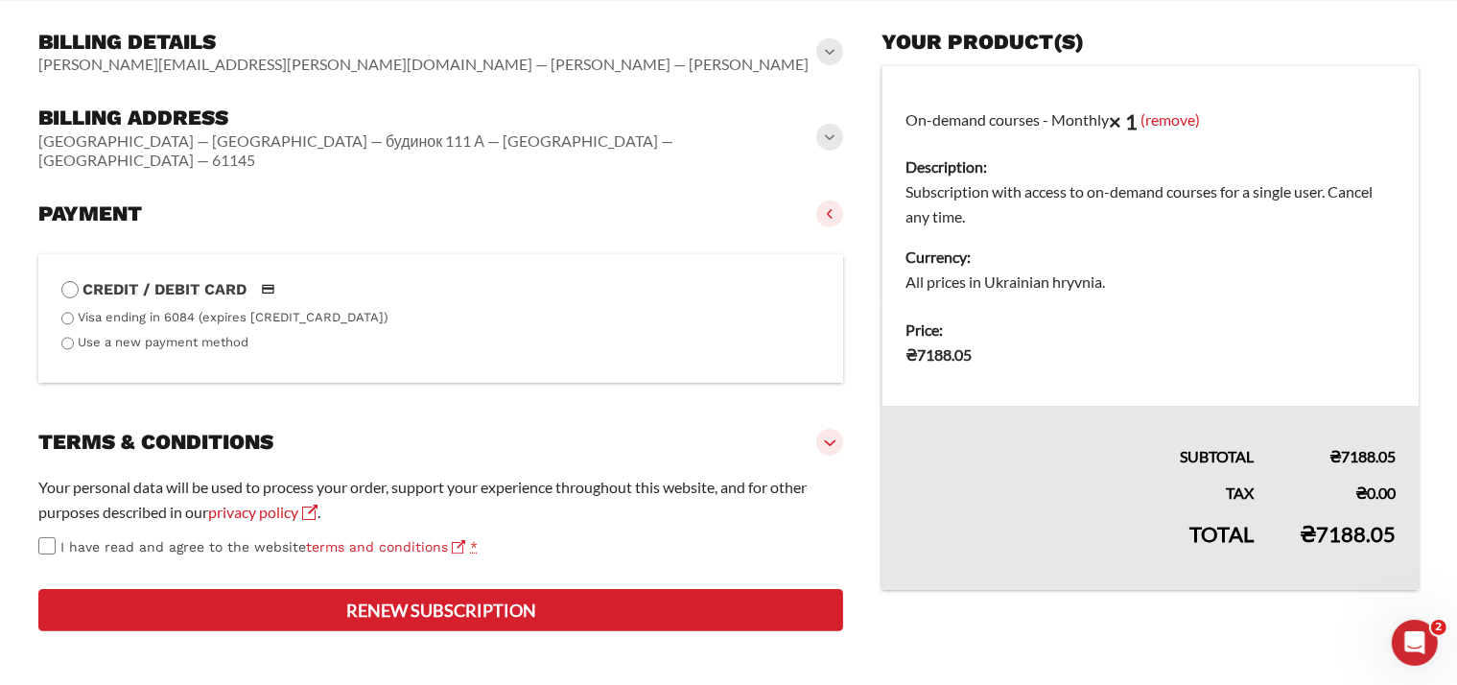
click at [418, 606] on button "Renew subscription" at bounding box center [440, 610] width 805 height 42
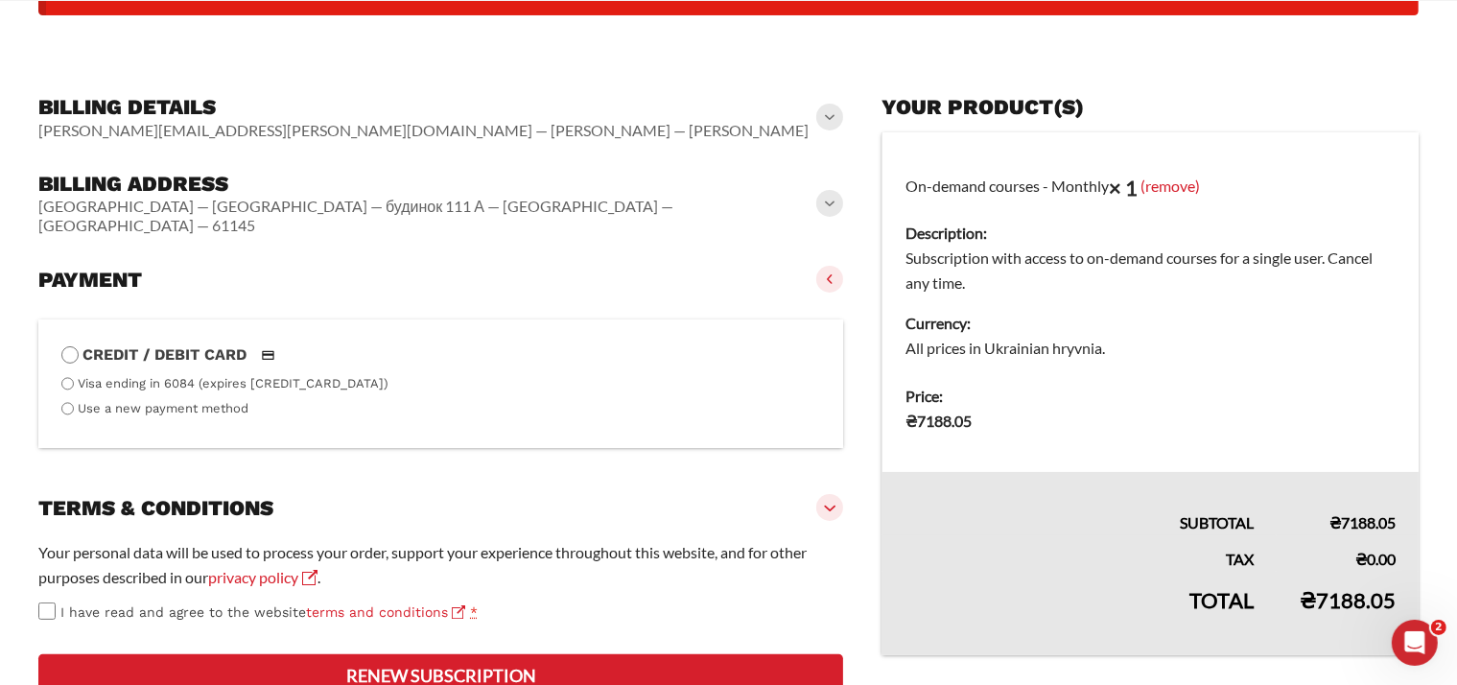
scroll to position [422, 0]
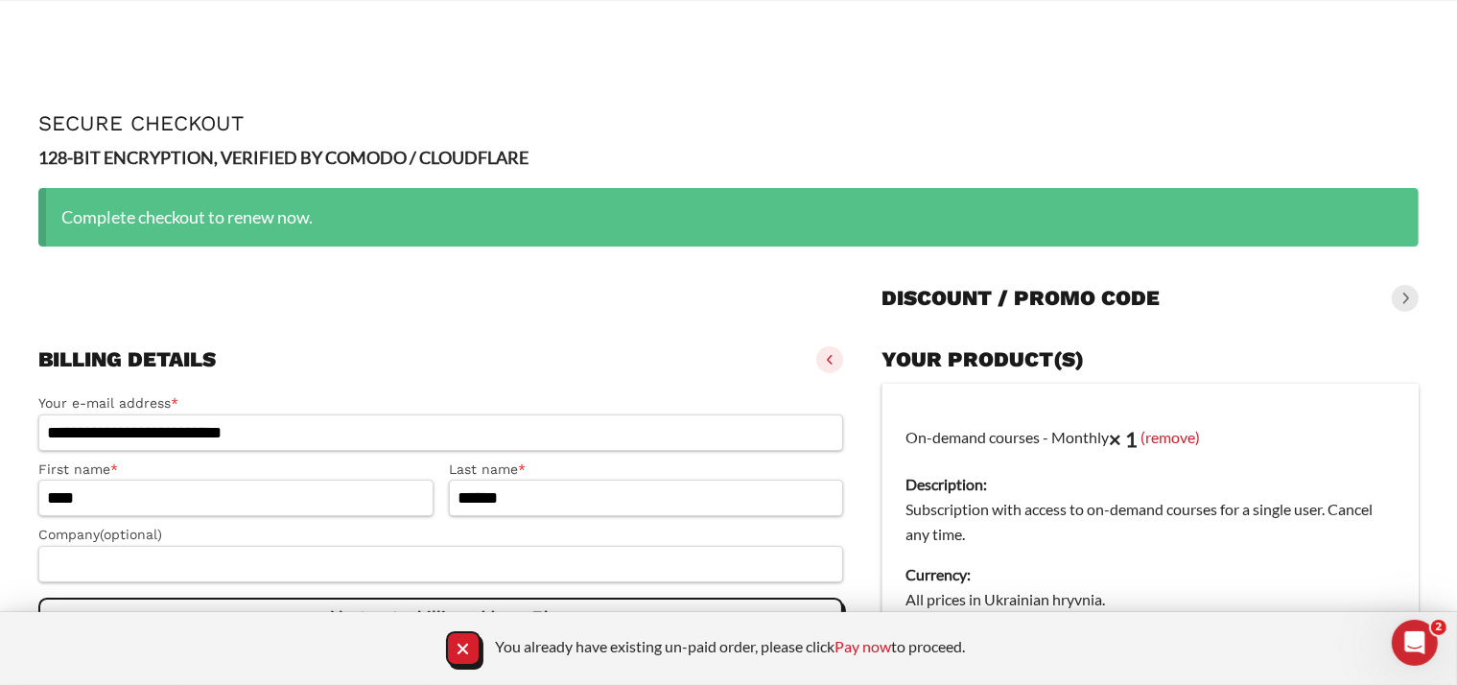
scroll to position [272, 0]
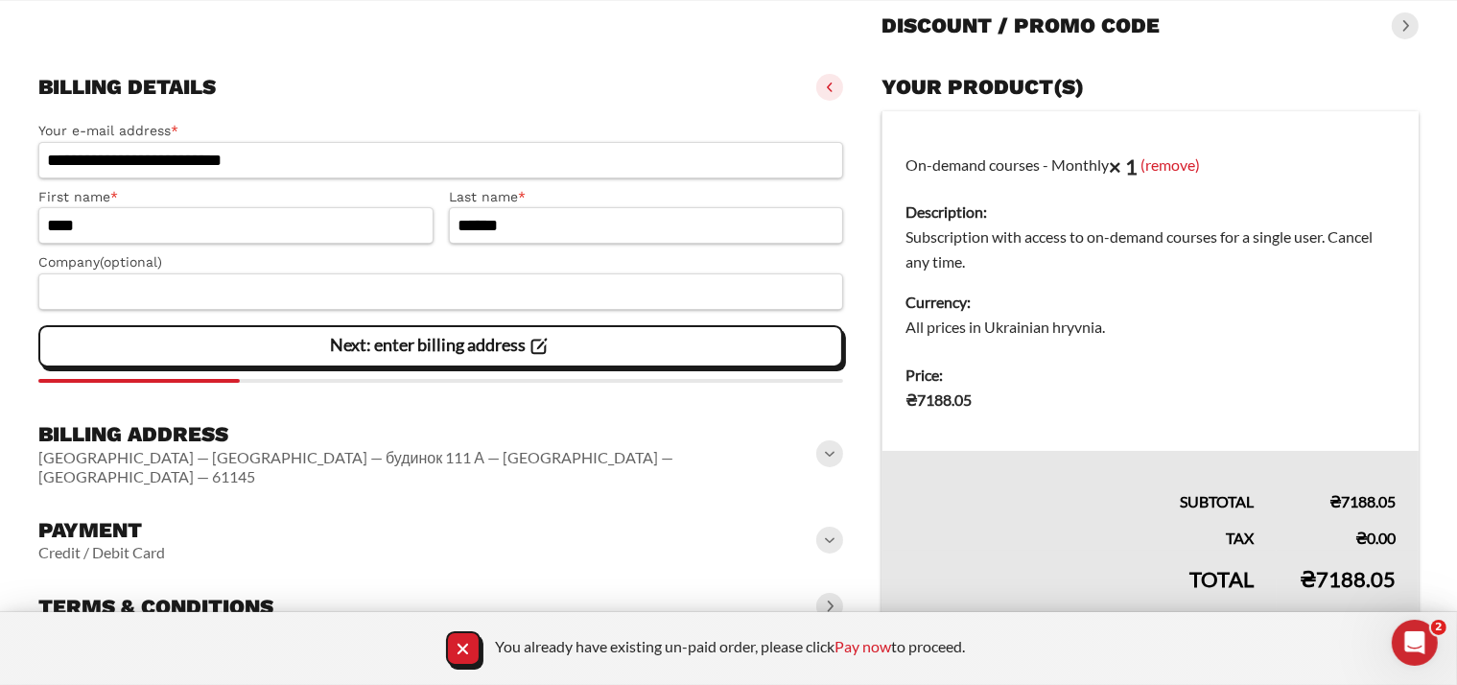
click at [548, 349] on icon at bounding box center [539, 346] width 16 height 16
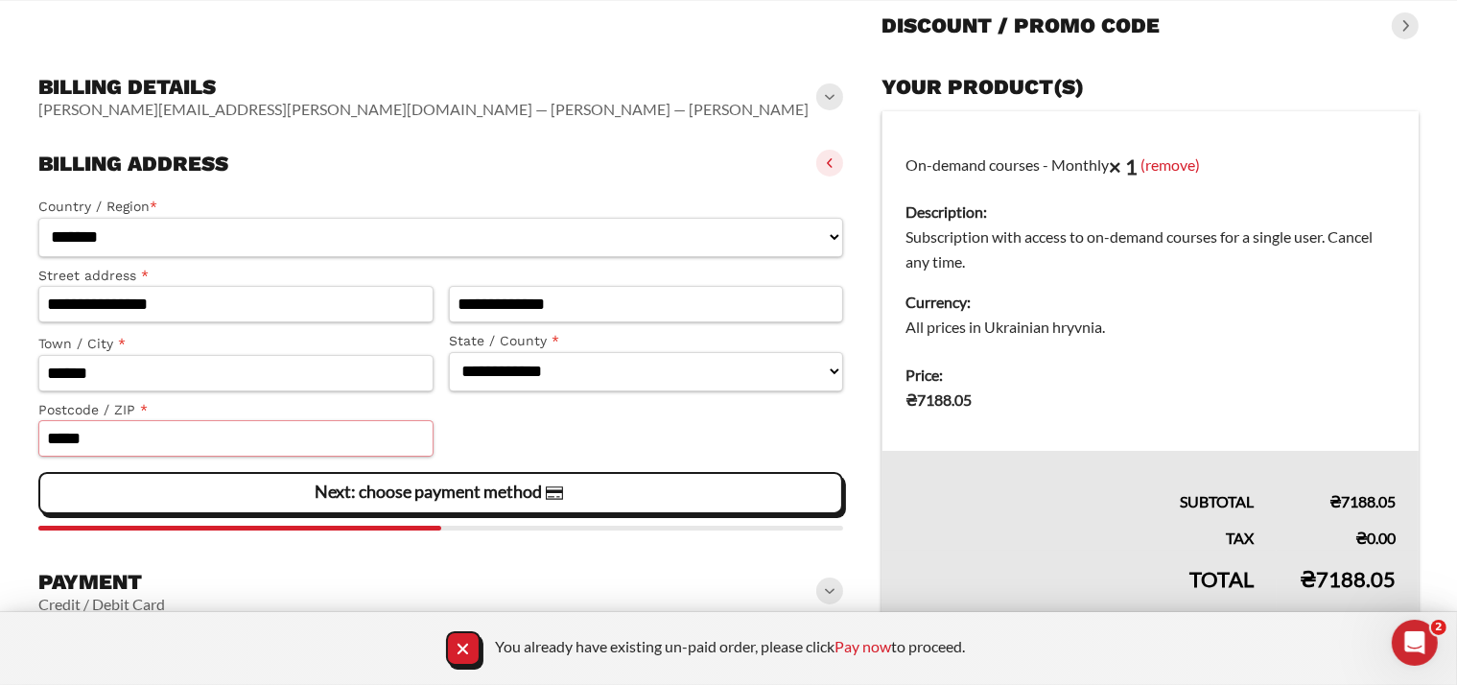
click at [129, 440] on input "*****" at bounding box center [235, 438] width 395 height 36
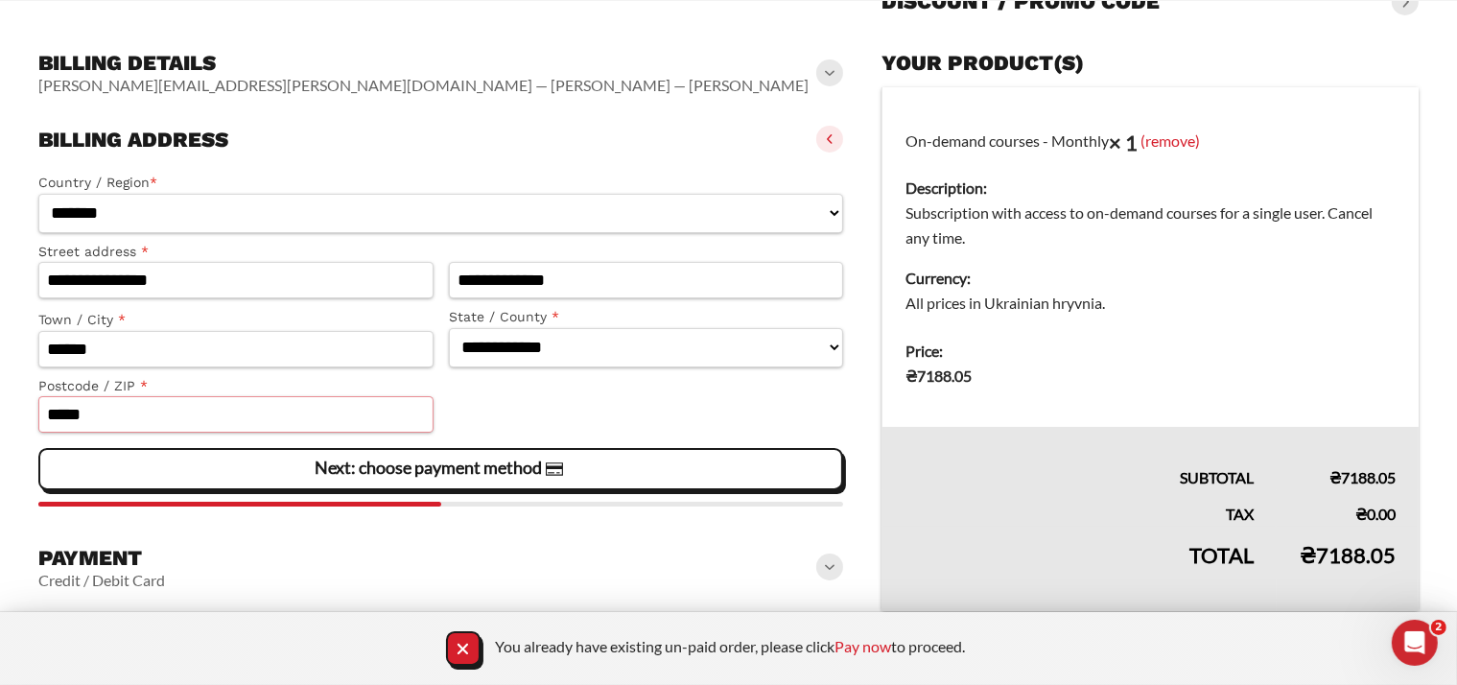
scroll to position [310, 0]
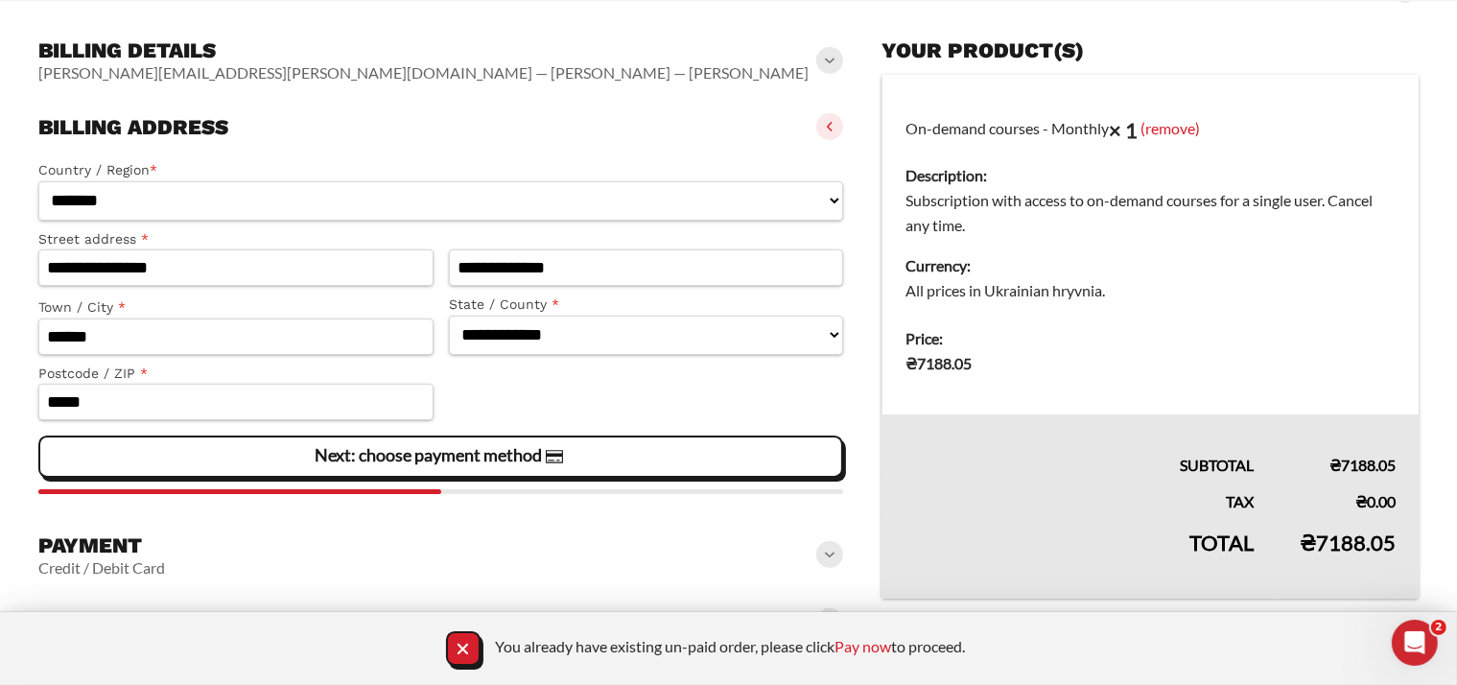
click at [546, 466] on vaadin-icon at bounding box center [555, 457] width 26 height 26
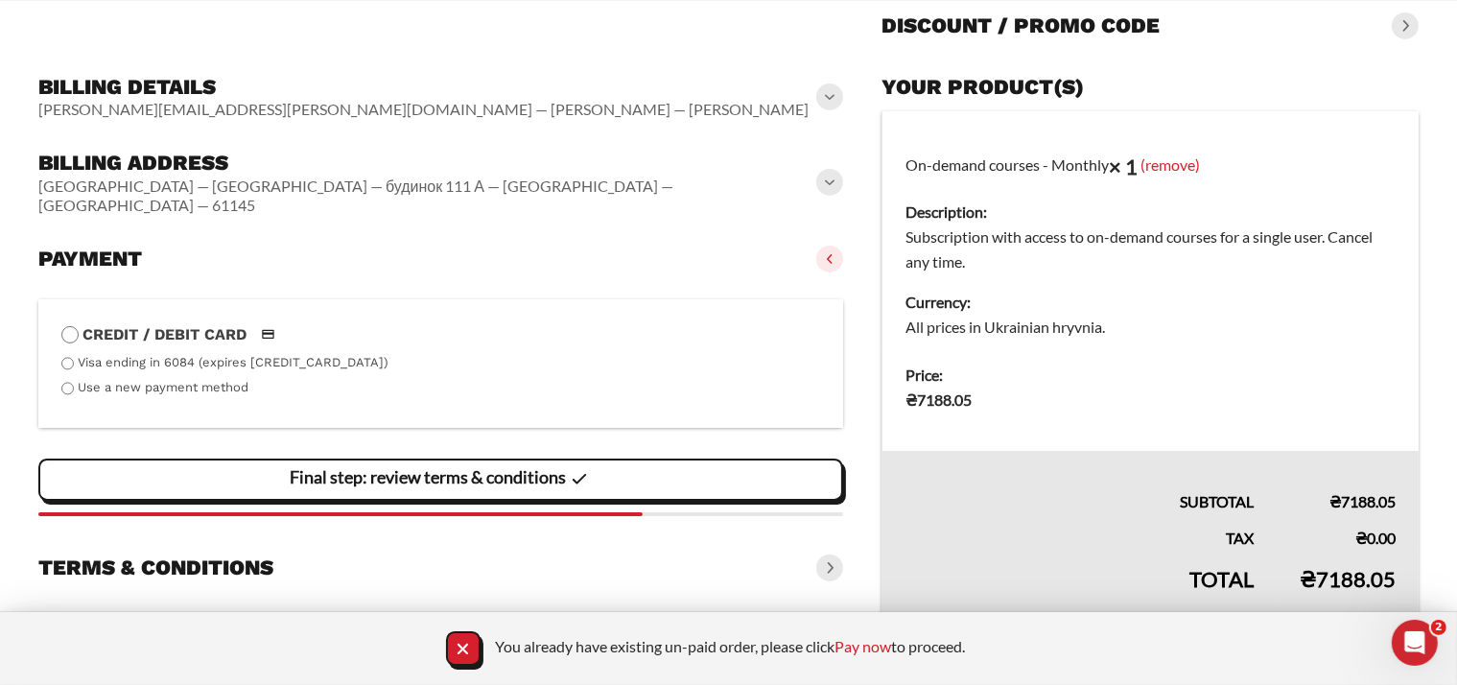
scroll to position [272, 0]
click at [212, 380] on label "Use a new payment method" at bounding box center [163, 387] width 171 height 14
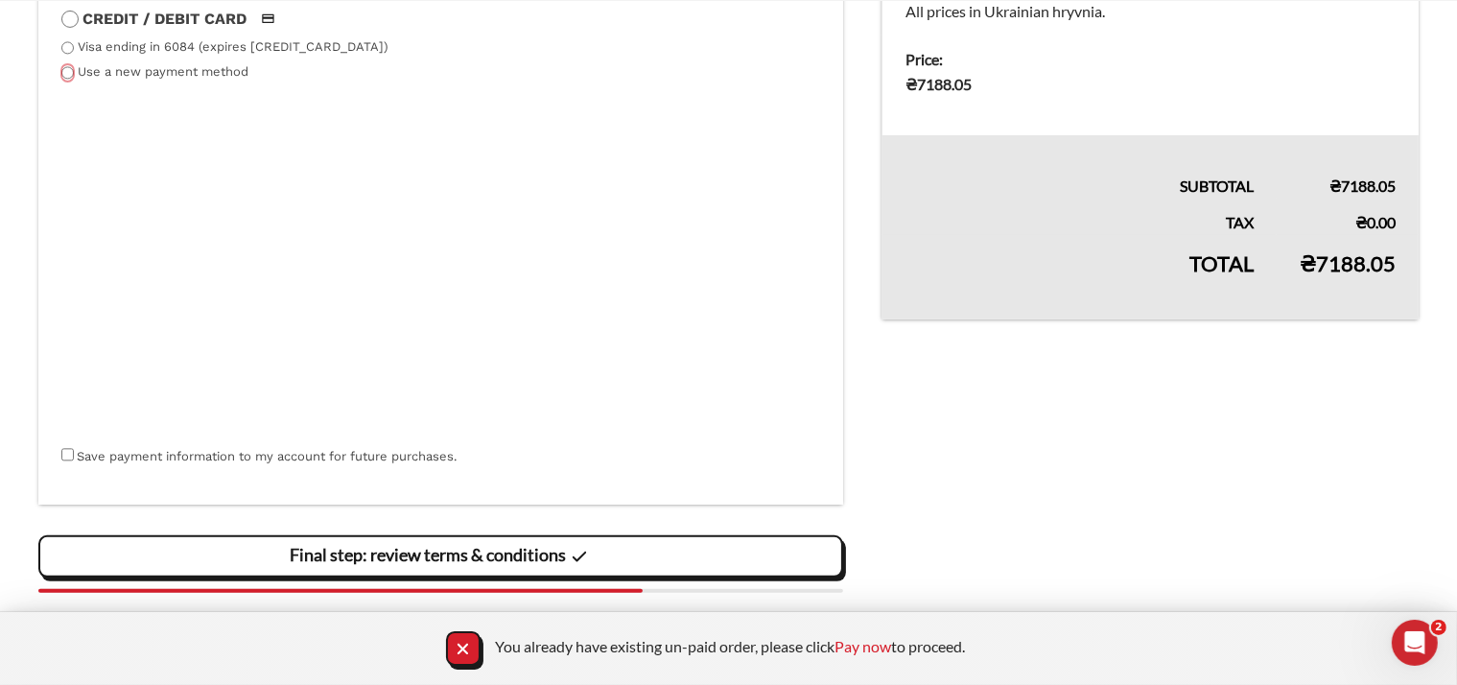
scroll to position [592, 0]
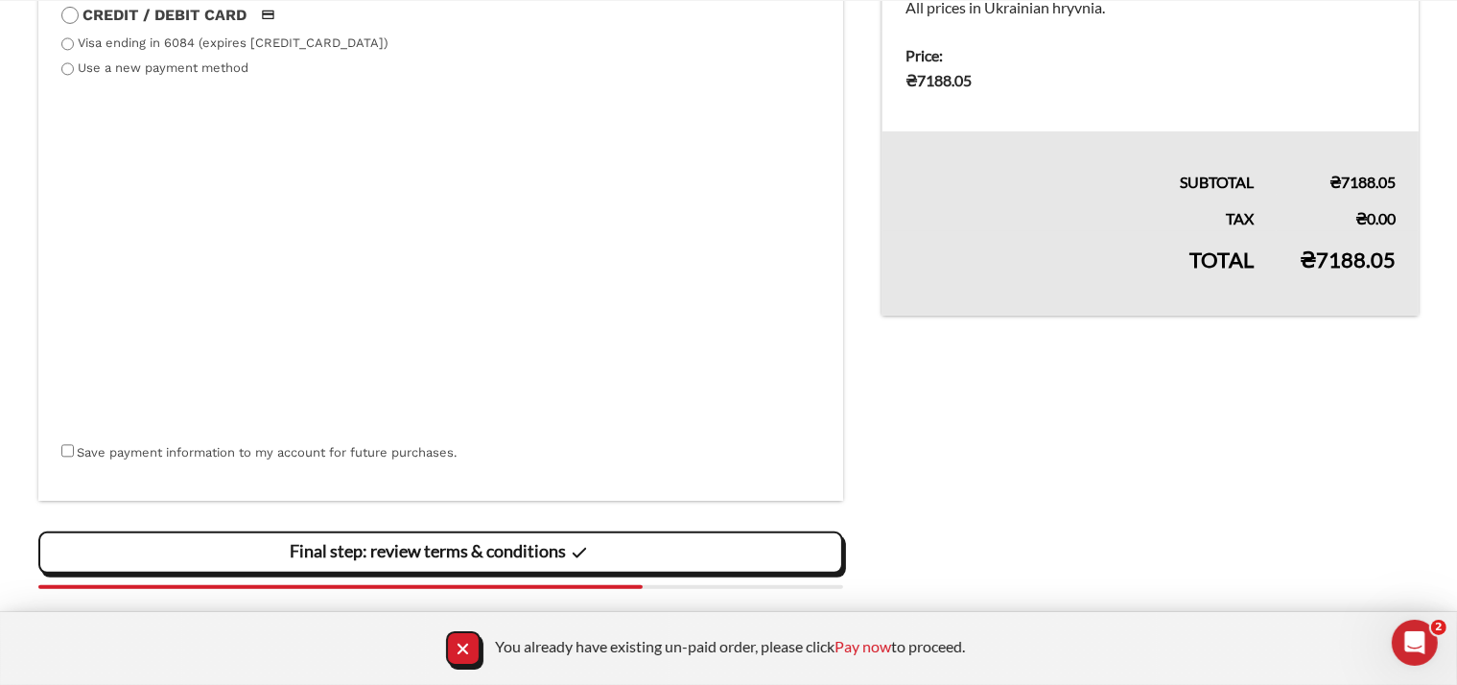
click at [184, 35] on label "Visa ending in 6084 (expires [CREDIT_CARD_DATA])" at bounding box center [233, 42] width 311 height 14
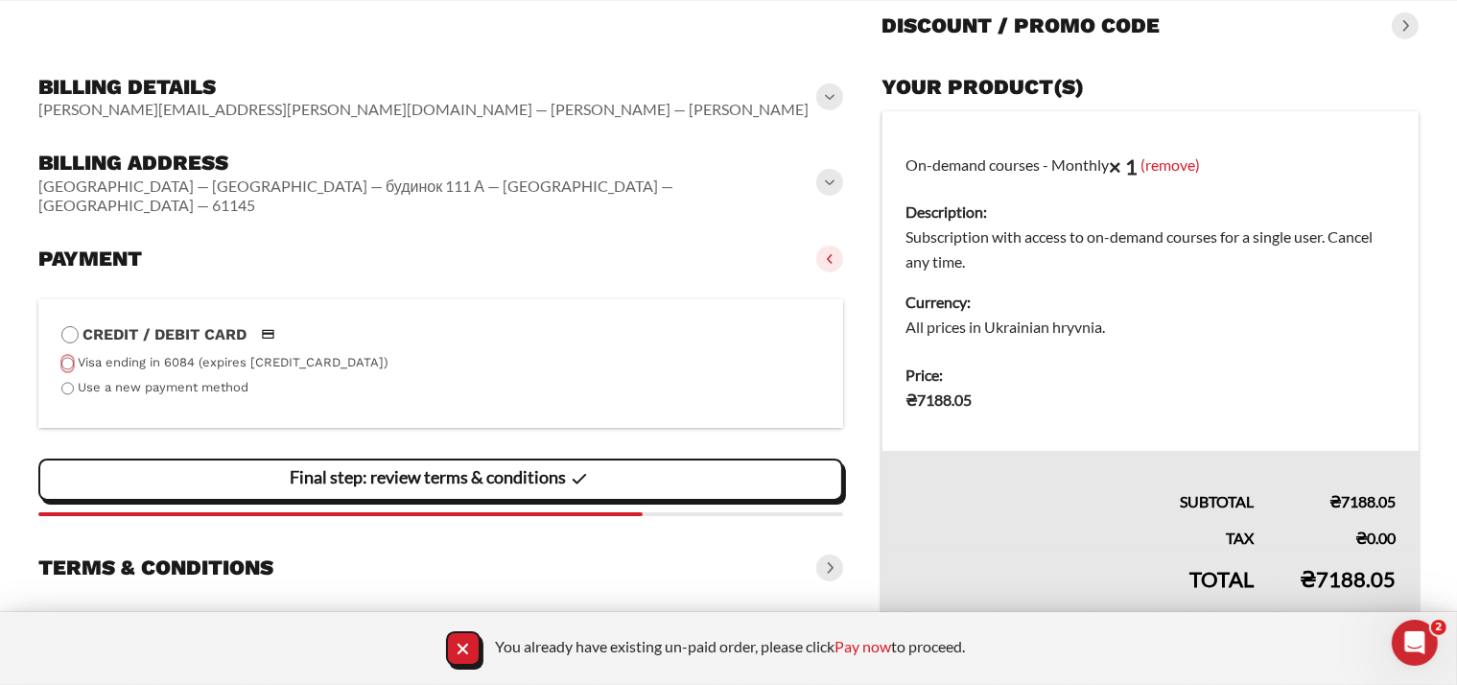
scroll to position [272, 0]
click at [0, 0] on slot "Final step: review terms & conditions" at bounding box center [0, 0] width 0 height 0
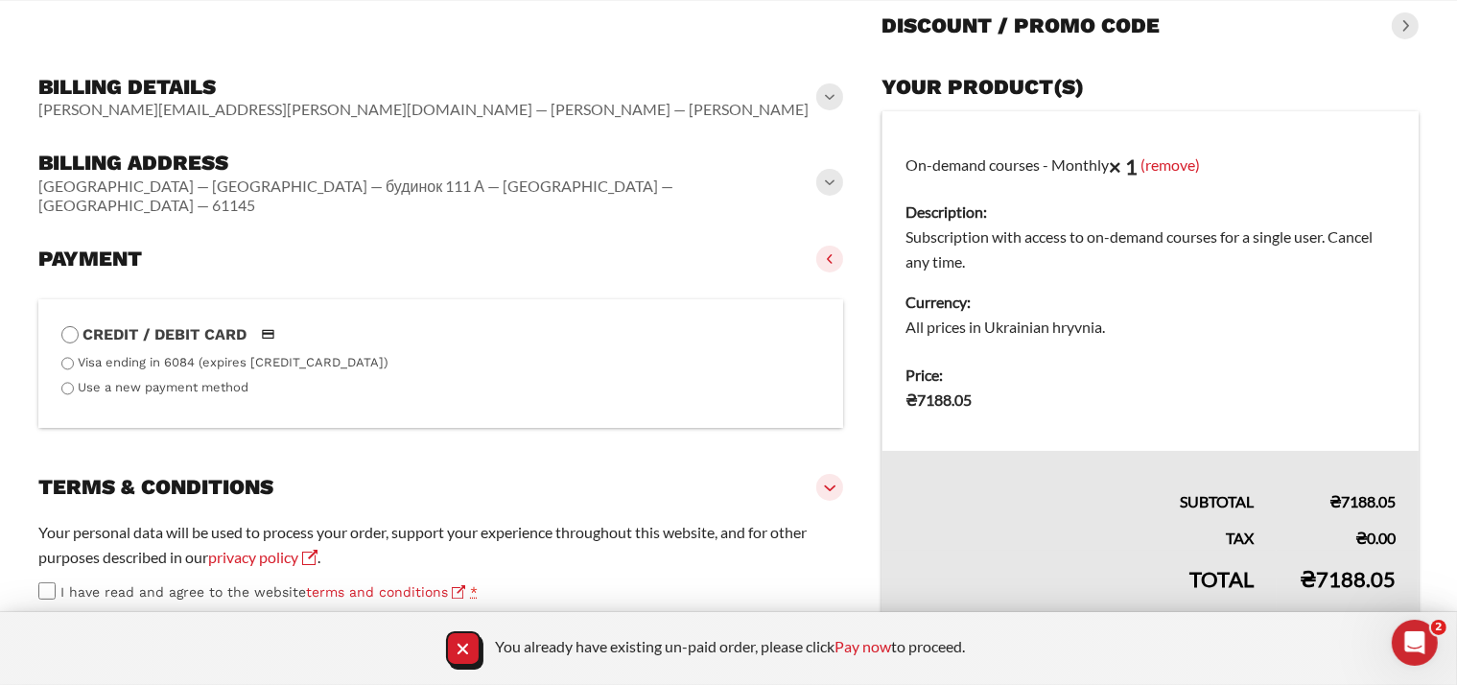
scroll to position [299, 0]
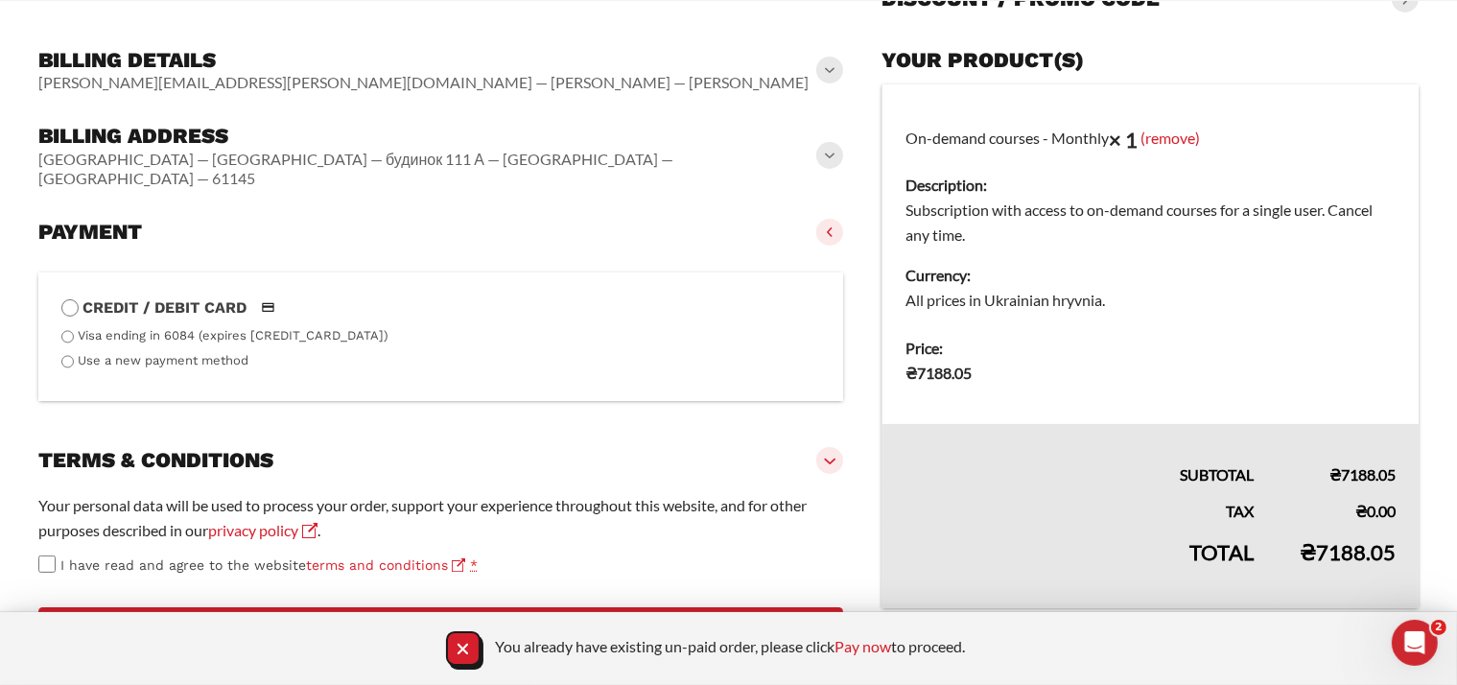
click at [836, 447] on span at bounding box center [829, 460] width 27 height 27
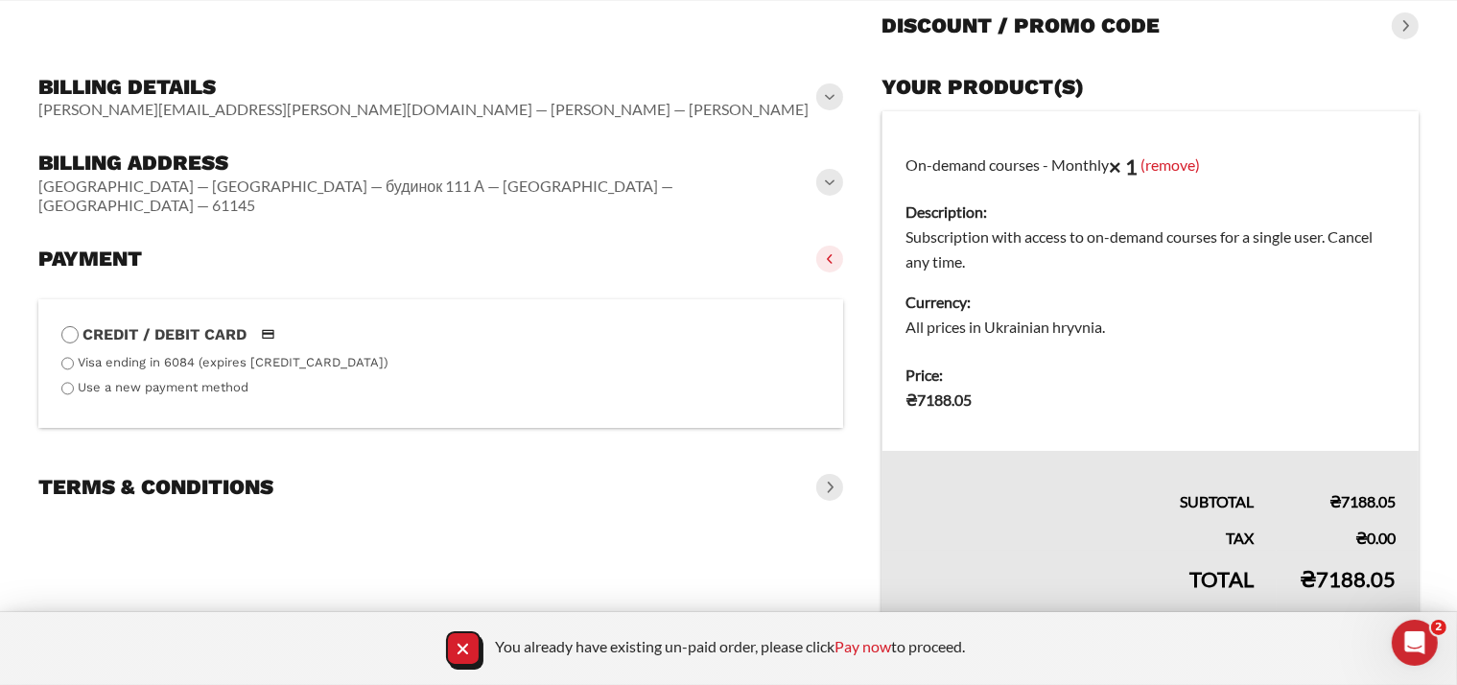
click at [823, 474] on span at bounding box center [829, 487] width 27 height 27
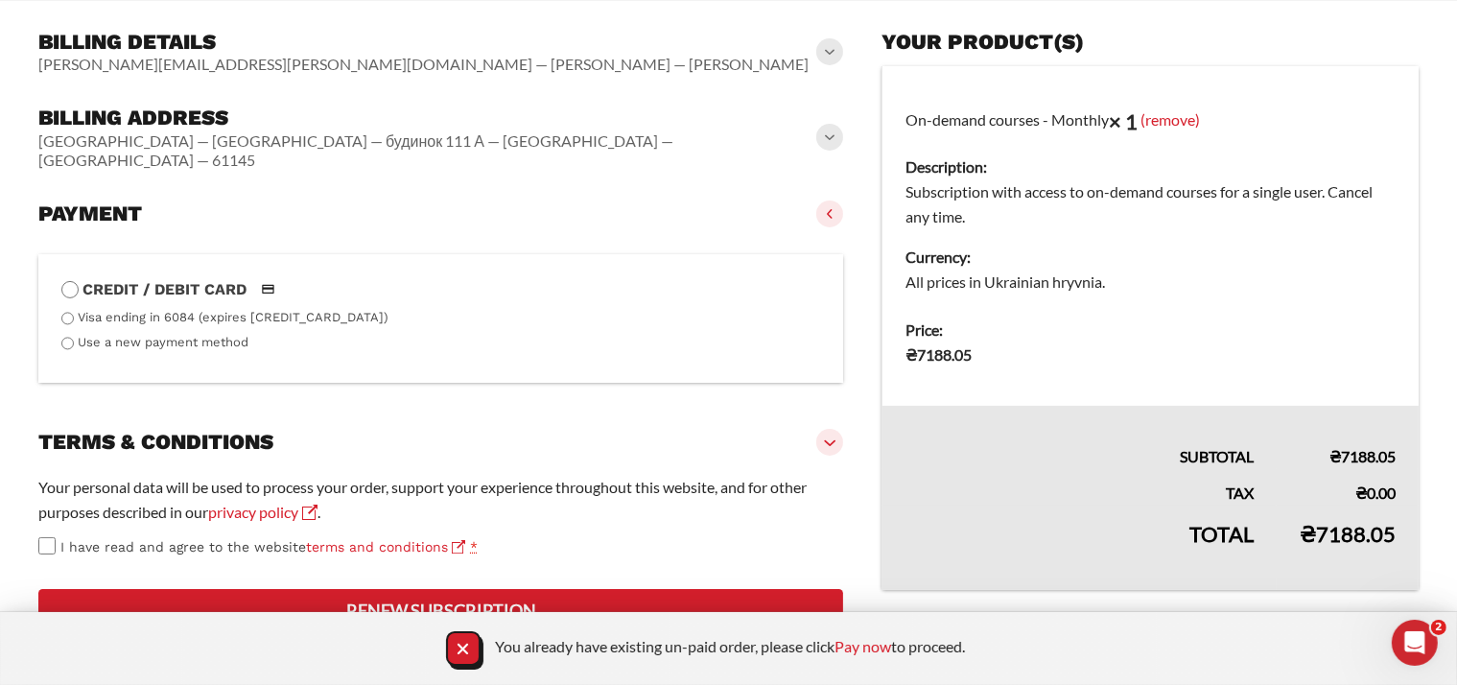
scroll to position [367, 0]
click at [453, 657] on icon "Close Notification" at bounding box center [463, 649] width 26 height 26
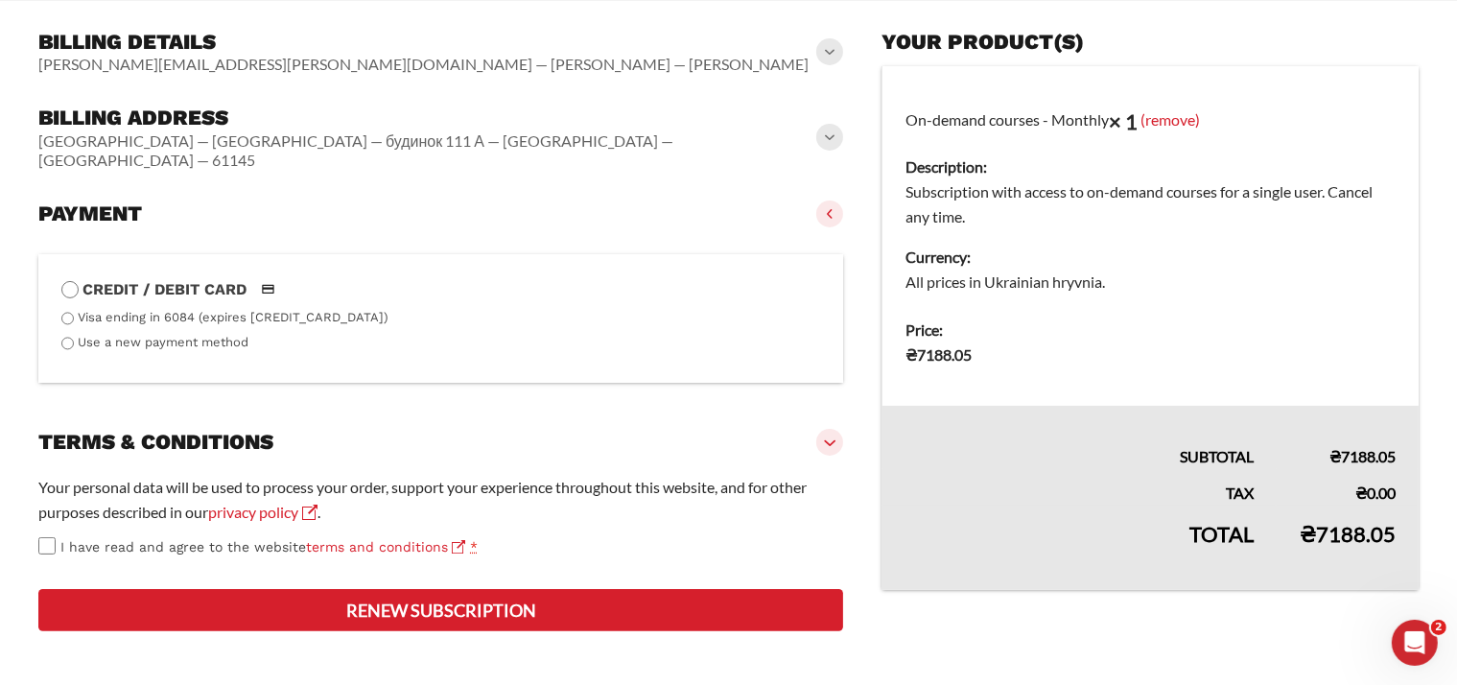
click at [456, 603] on button "Renew subscription" at bounding box center [440, 610] width 805 height 42
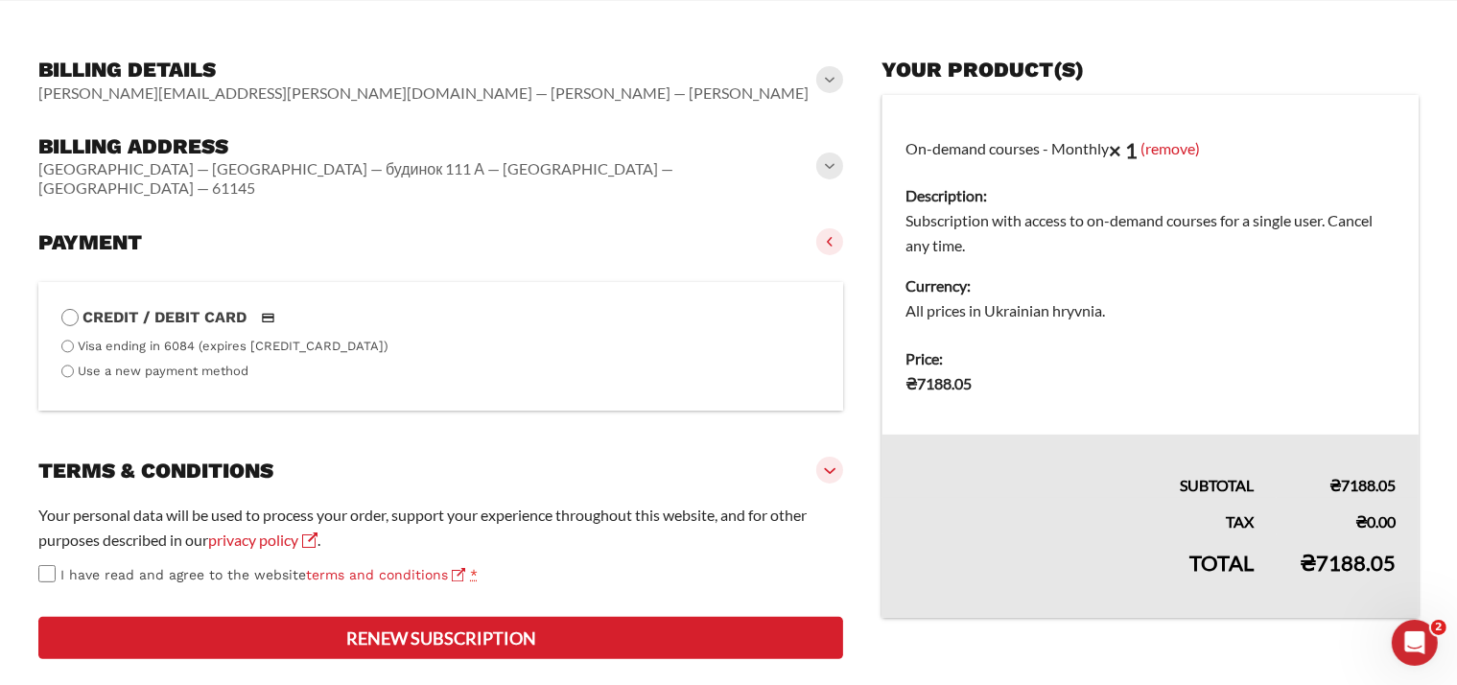
scroll to position [150, 0]
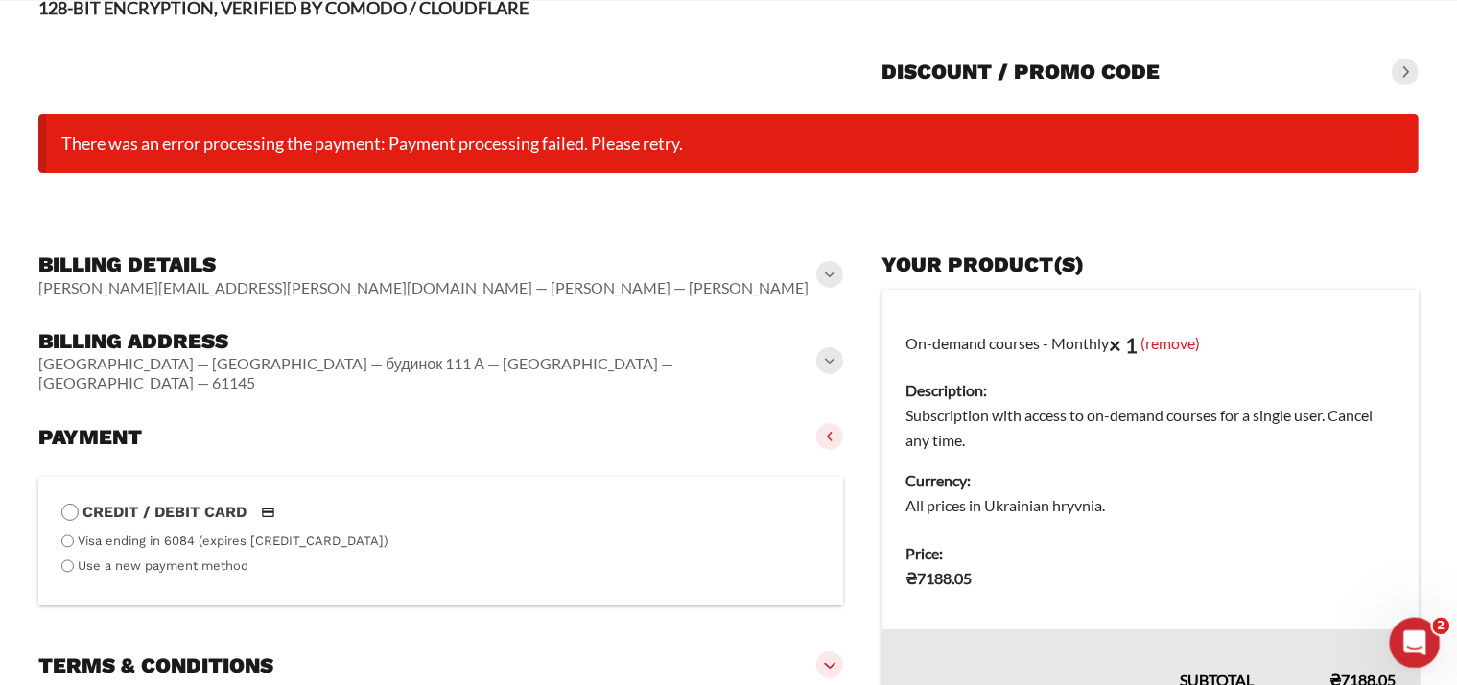
click at [1420, 652] on div "Open Intercom Messenger" at bounding box center [1411, 639] width 63 height 63
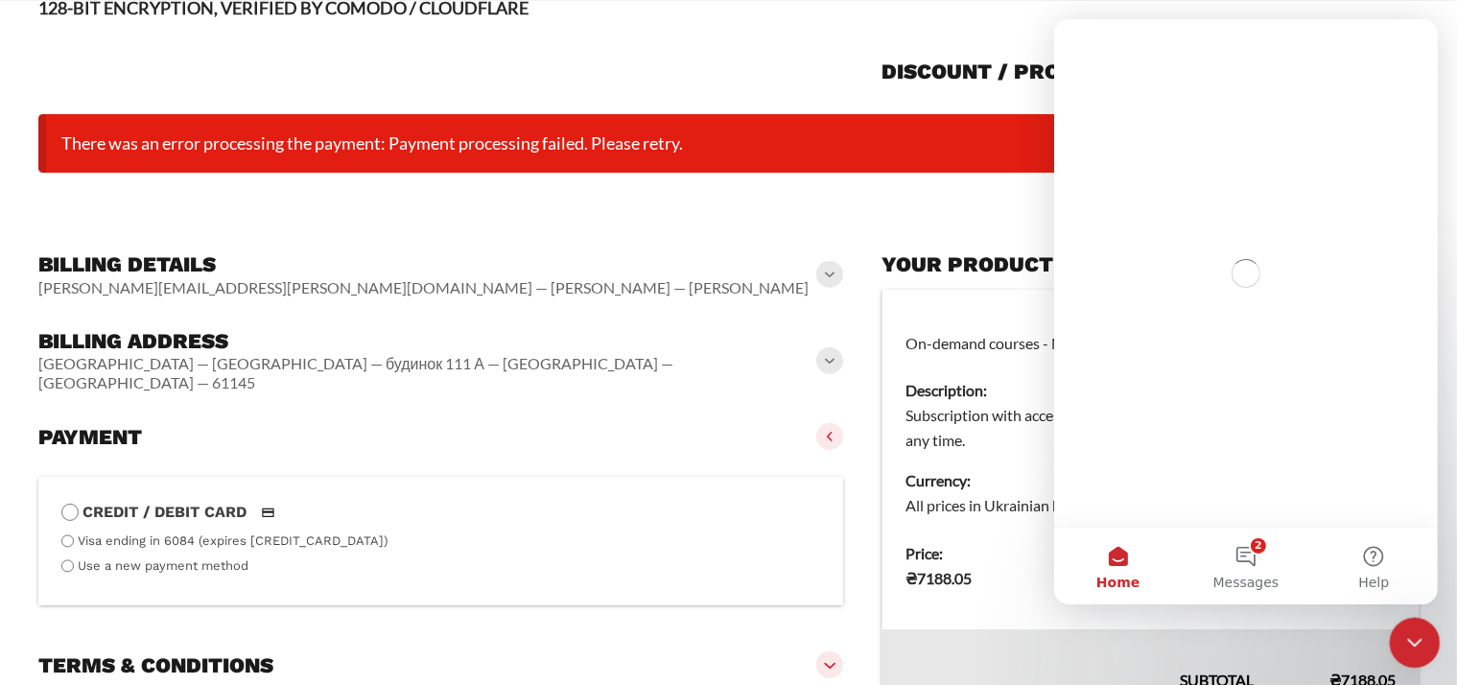
scroll to position [0, 0]
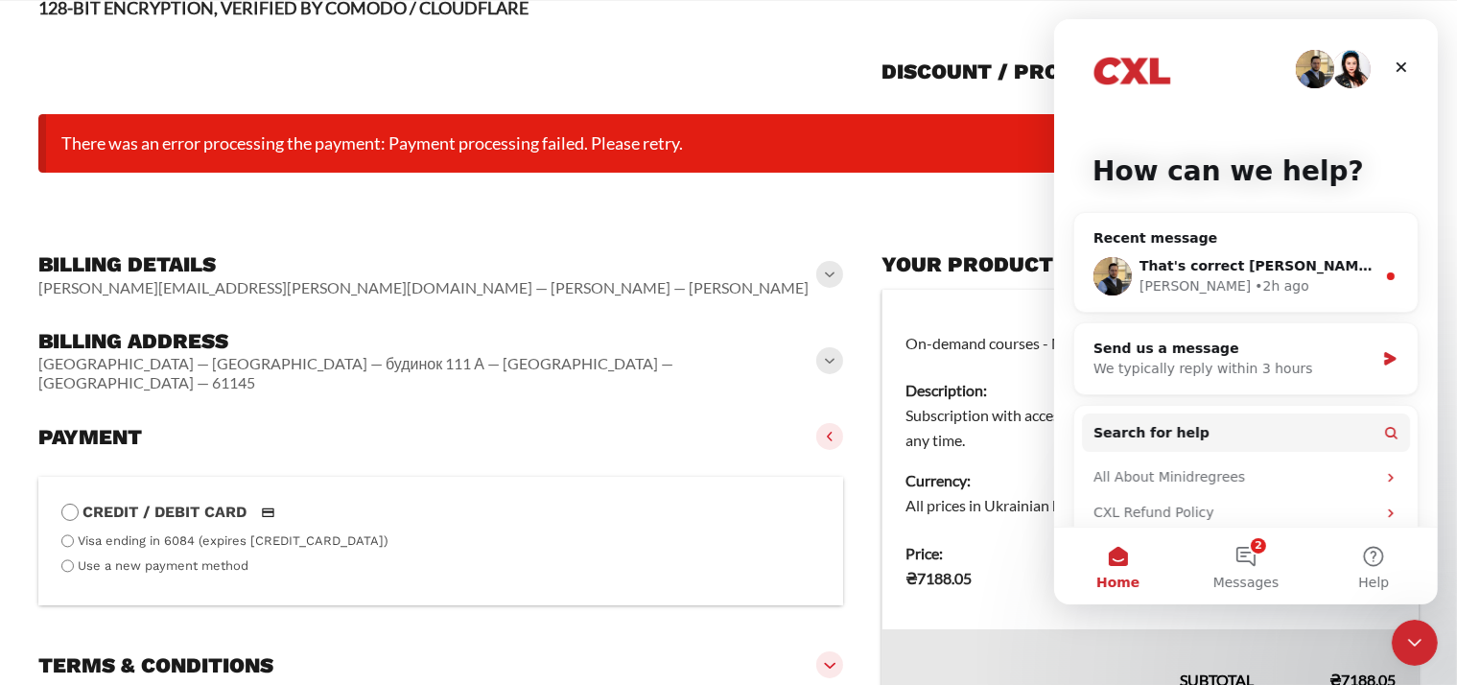
drag, startPoint x: 453, startPoint y: 129, endPoint x: 43, endPoint y: 129, distance: 409.5
click at [43, 129] on li "There was an error processing the payment: Payment processing failed. Please re…" at bounding box center [728, 143] width 1380 height 59
copy li "There was an error processing the payment: Payment processing failed. Please re…"
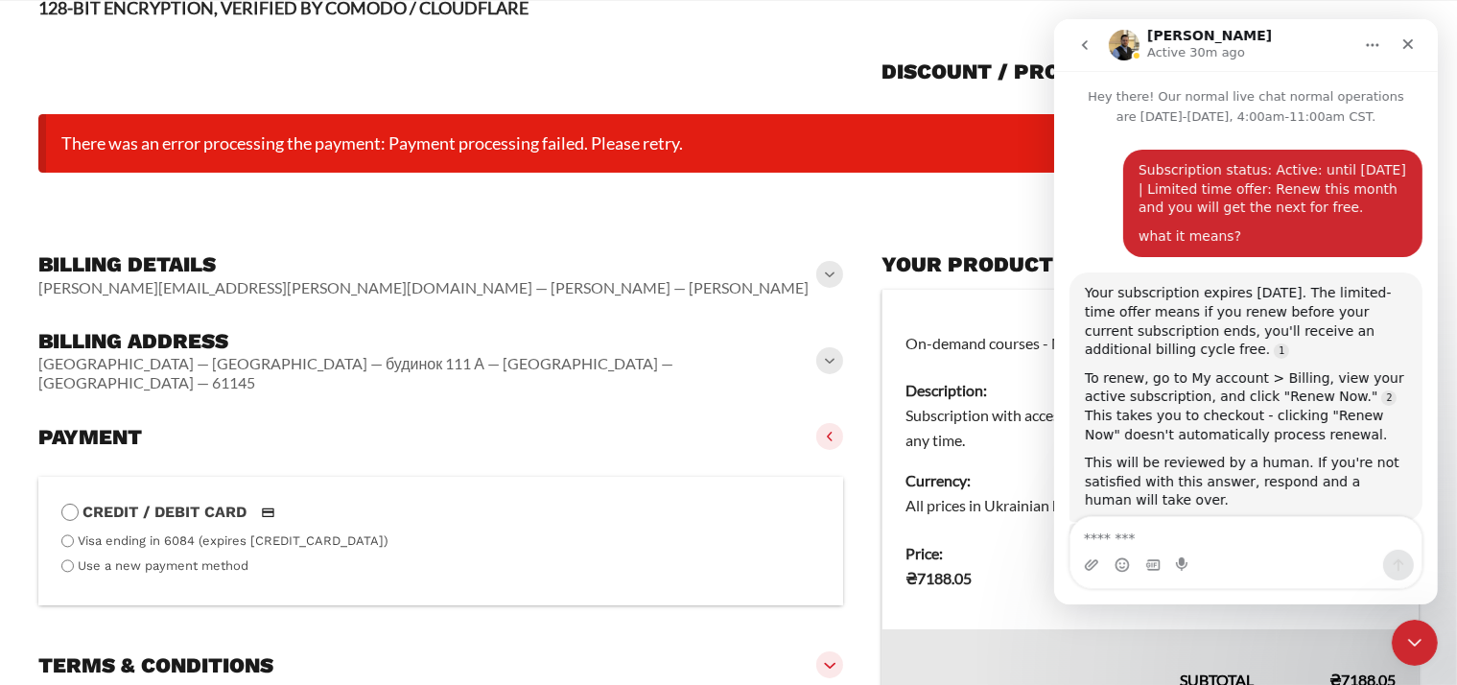
scroll to position [2, 0]
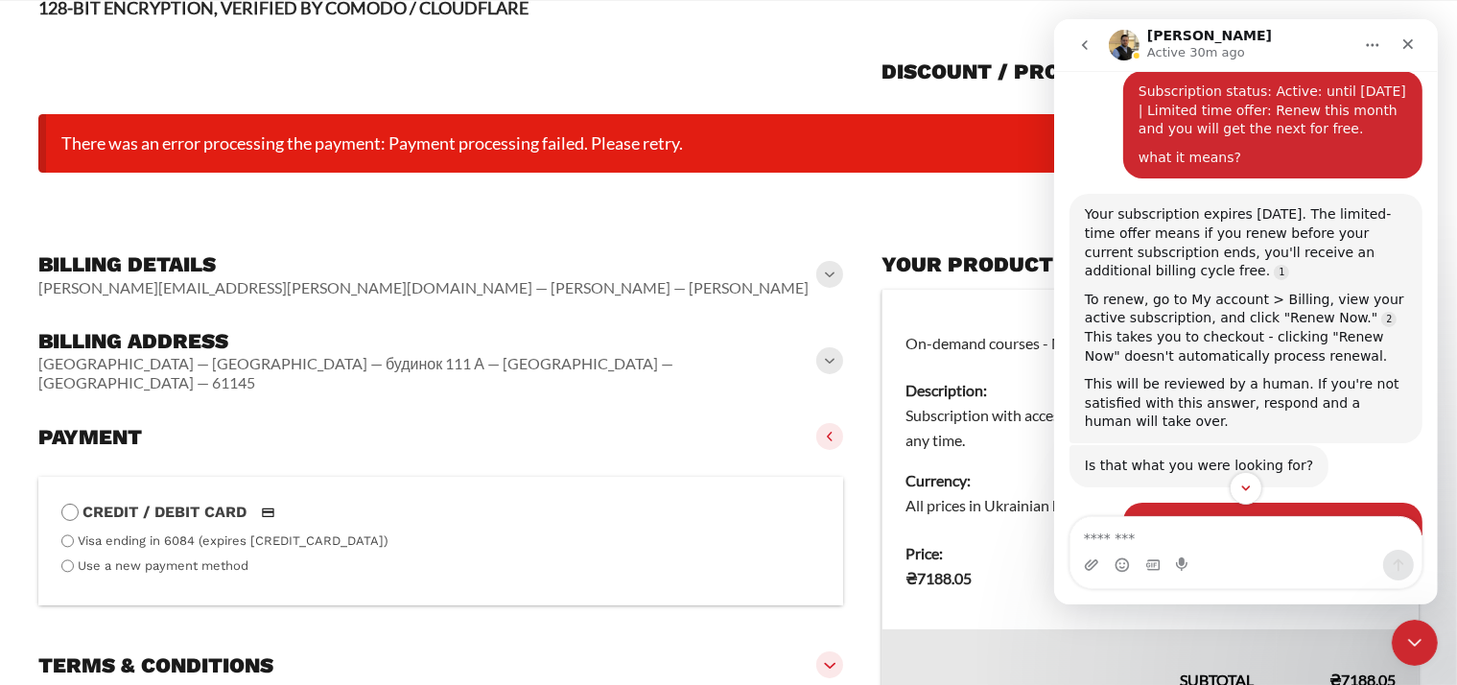
click at [1185, 533] on textarea "Message…" at bounding box center [1244, 533] width 351 height 33
type textarea "*"
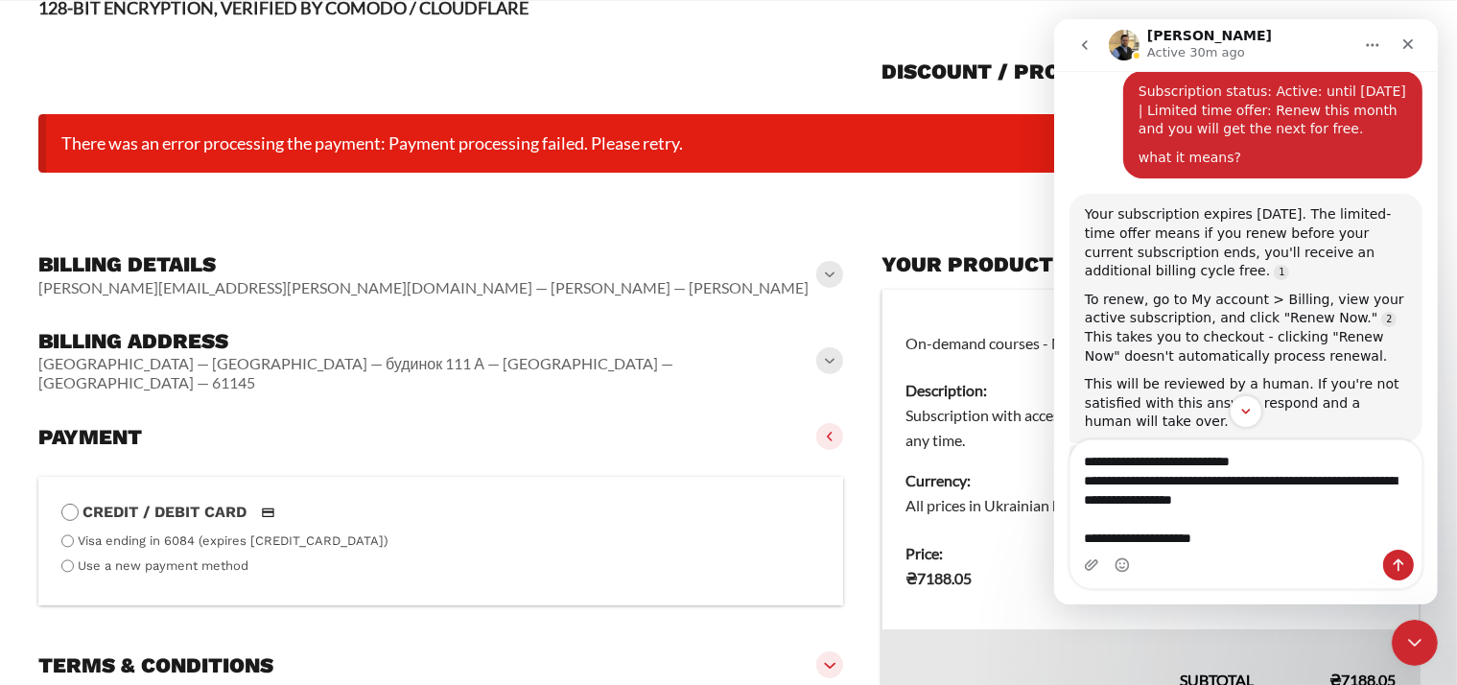
type textarea "**********"
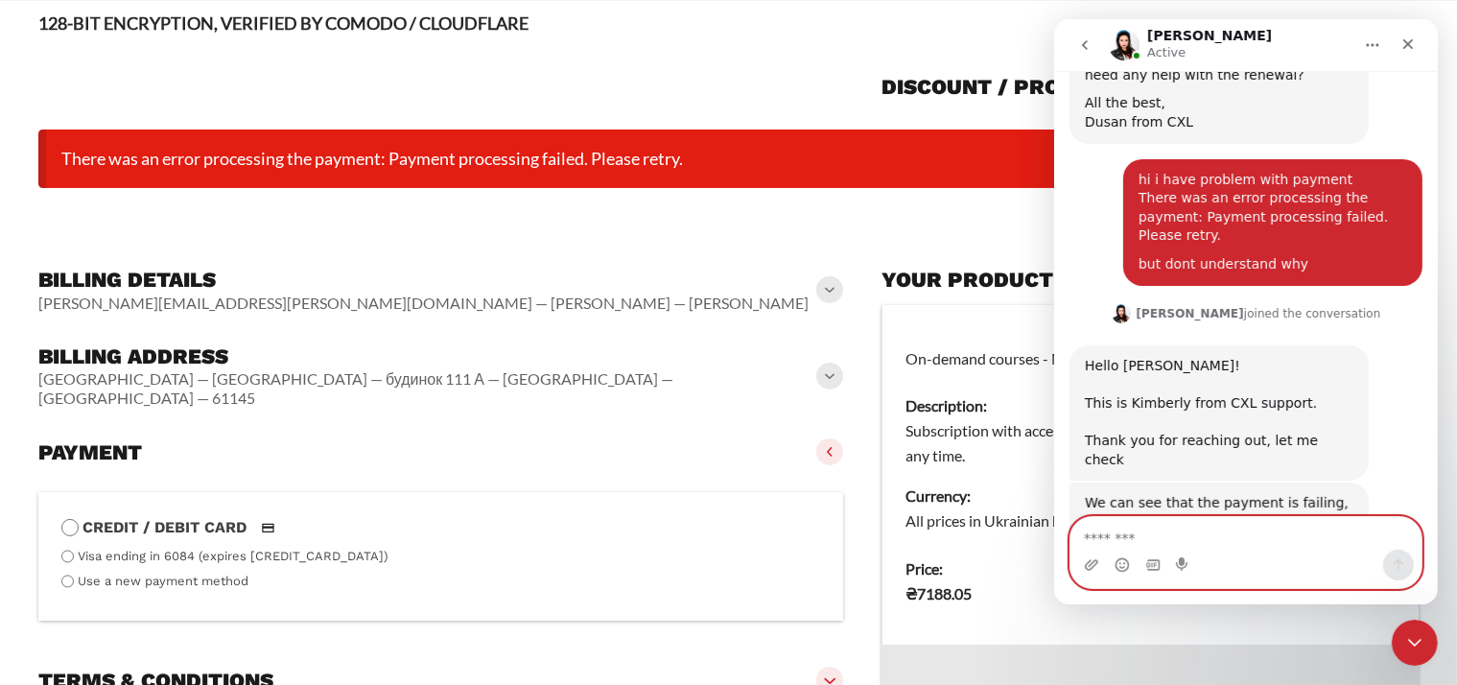
scroll to position [1032, 0]
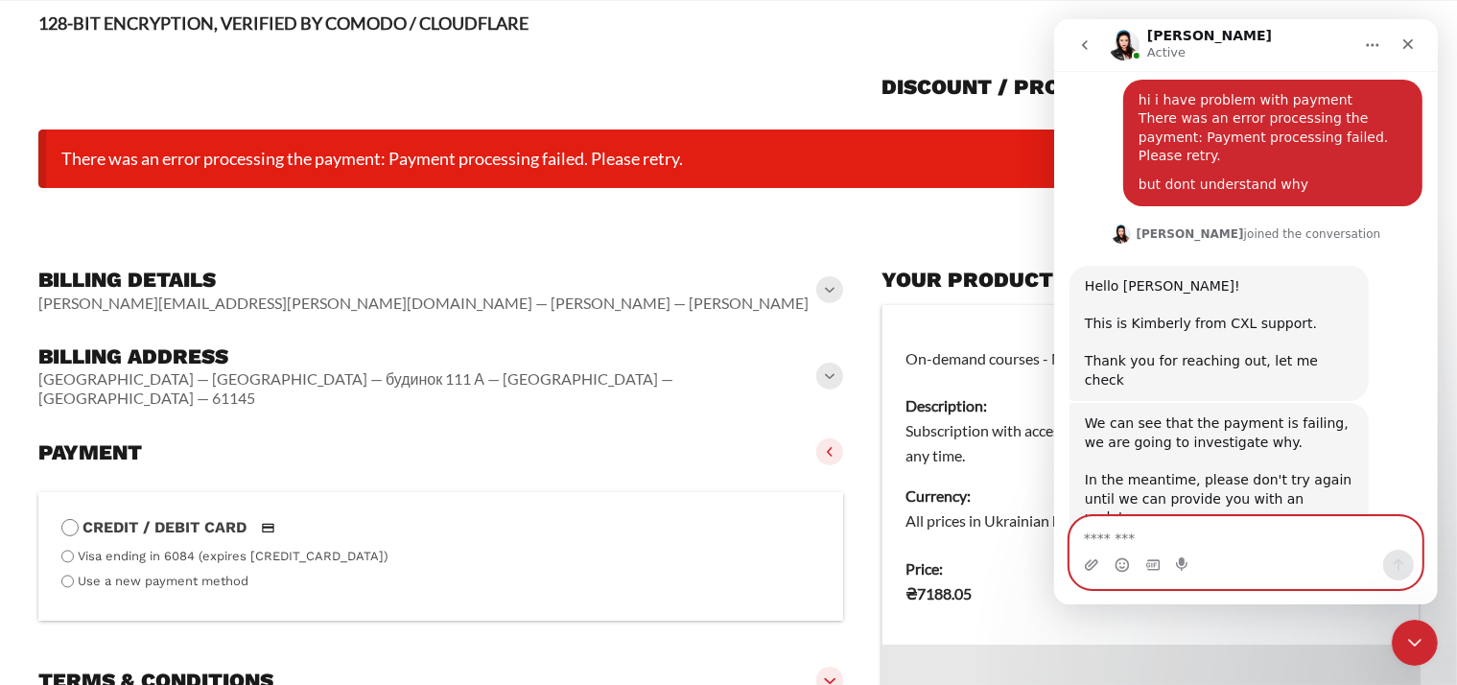
click at [1270, 524] on textarea "Message…" at bounding box center [1244, 533] width 351 height 33
type textarea "**********"
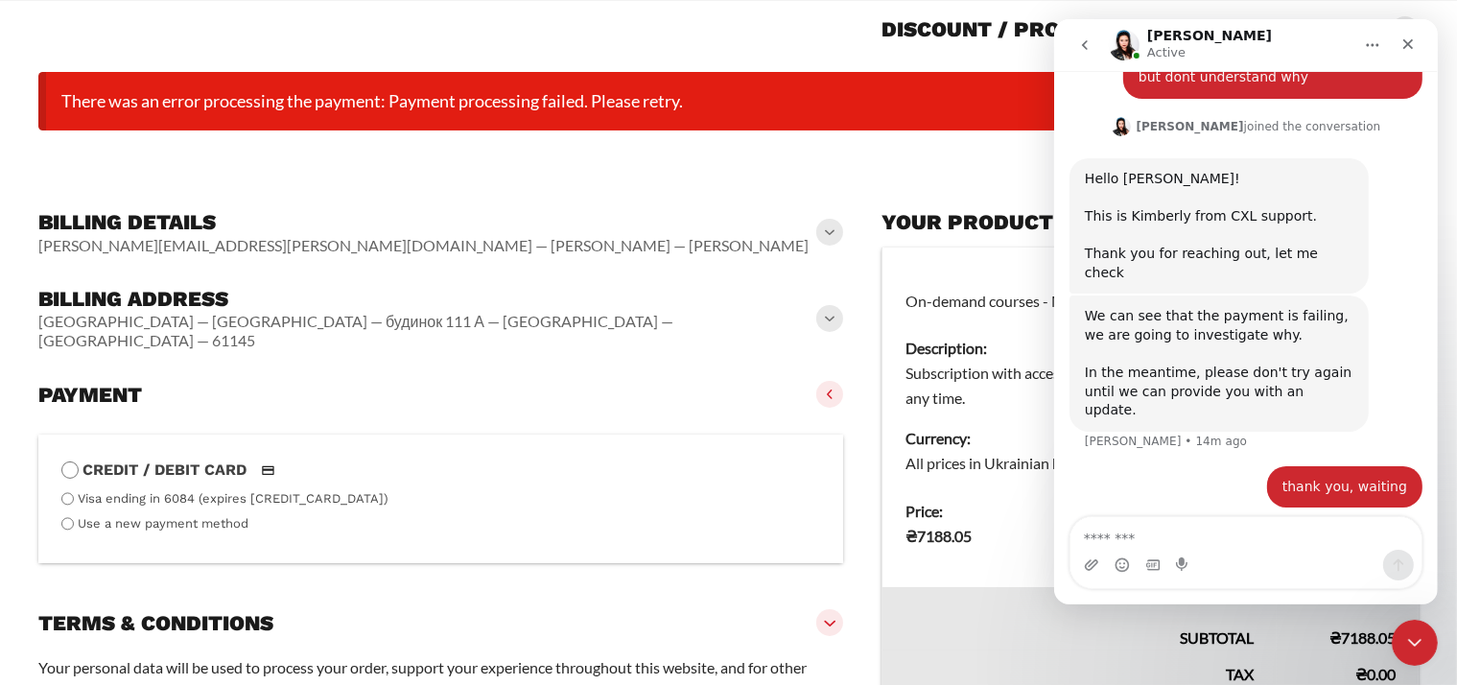
scroll to position [1090, 0]
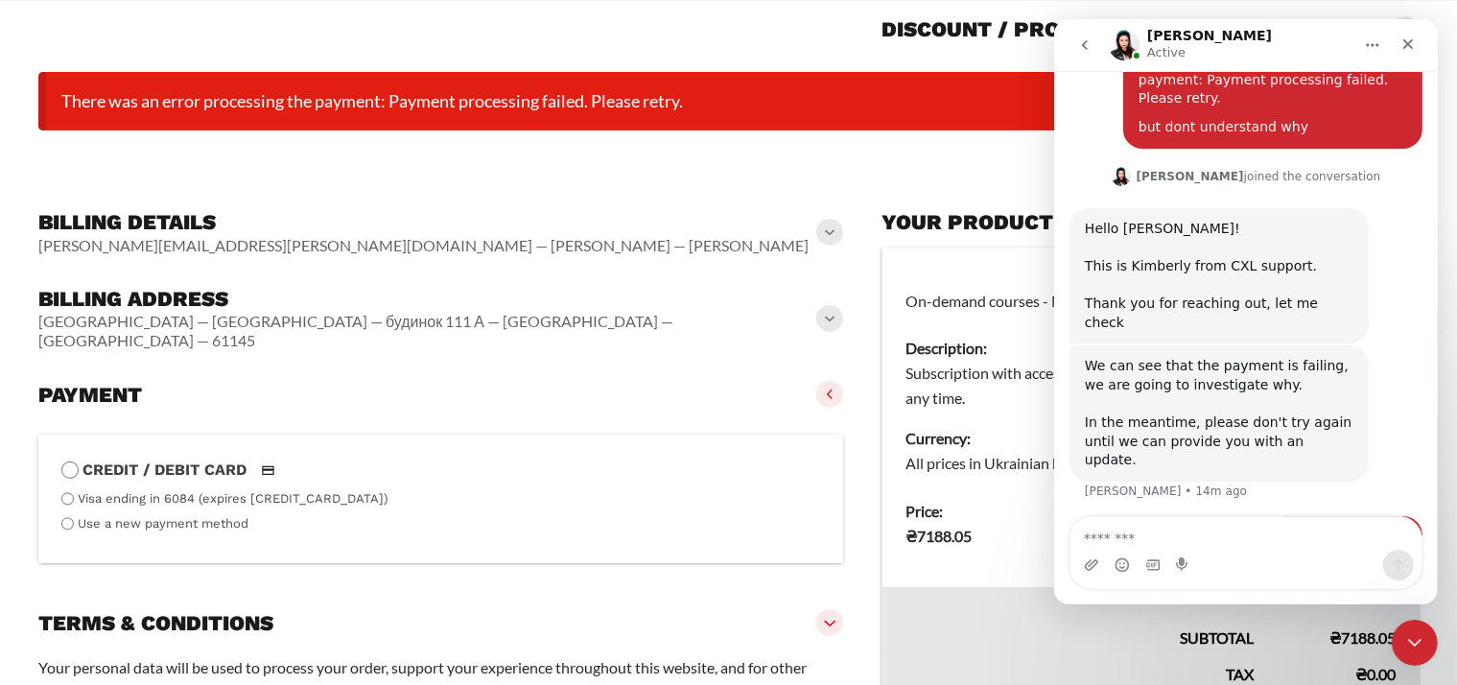
click at [1240, 516] on div "thank you, waiting [PERSON_NAME] • 13m ago" at bounding box center [1244, 548] width 353 height 65
click at [1307, 516] on div "thank you, waiting [PERSON_NAME] • 13m ago" at bounding box center [1343, 537] width 155 height 42
click at [1256, 523] on textarea "Message…" at bounding box center [1244, 533] width 351 height 33
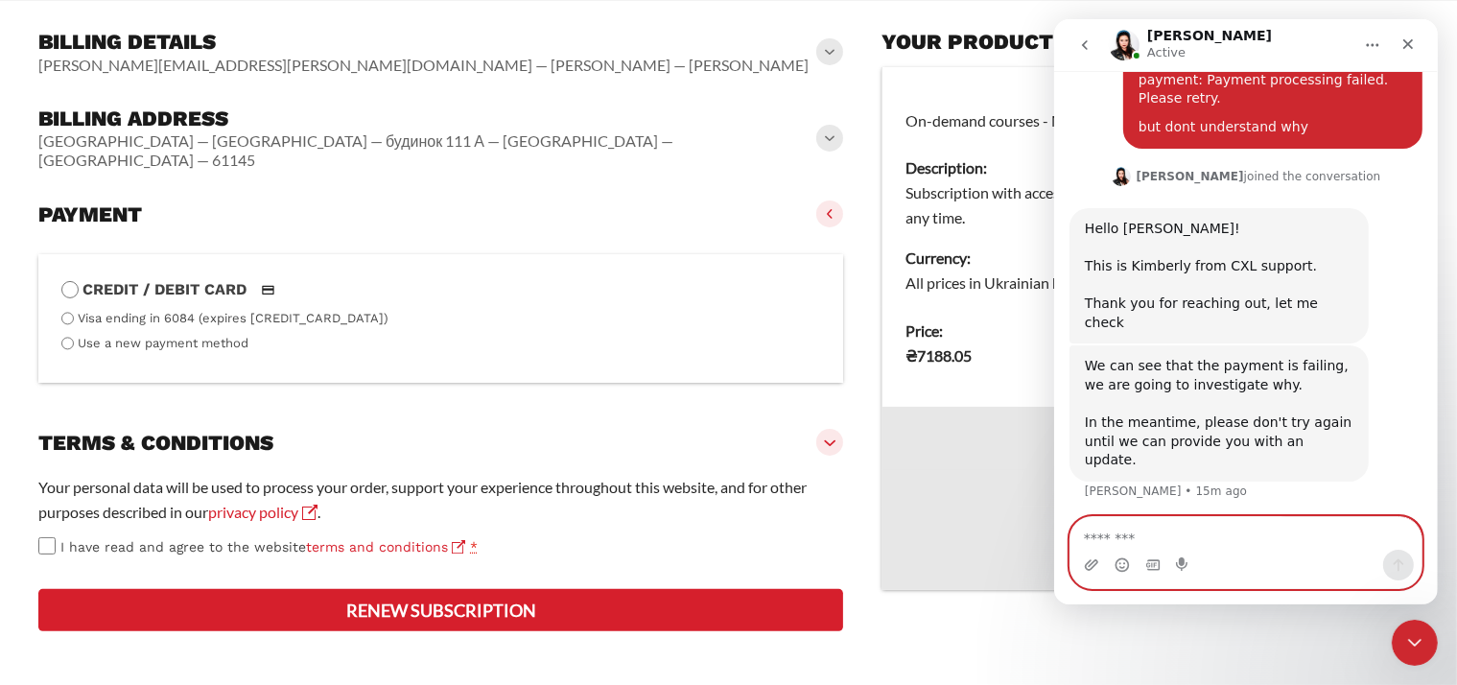
scroll to position [288, 0]
